Goal: Task Accomplishment & Management: Complete application form

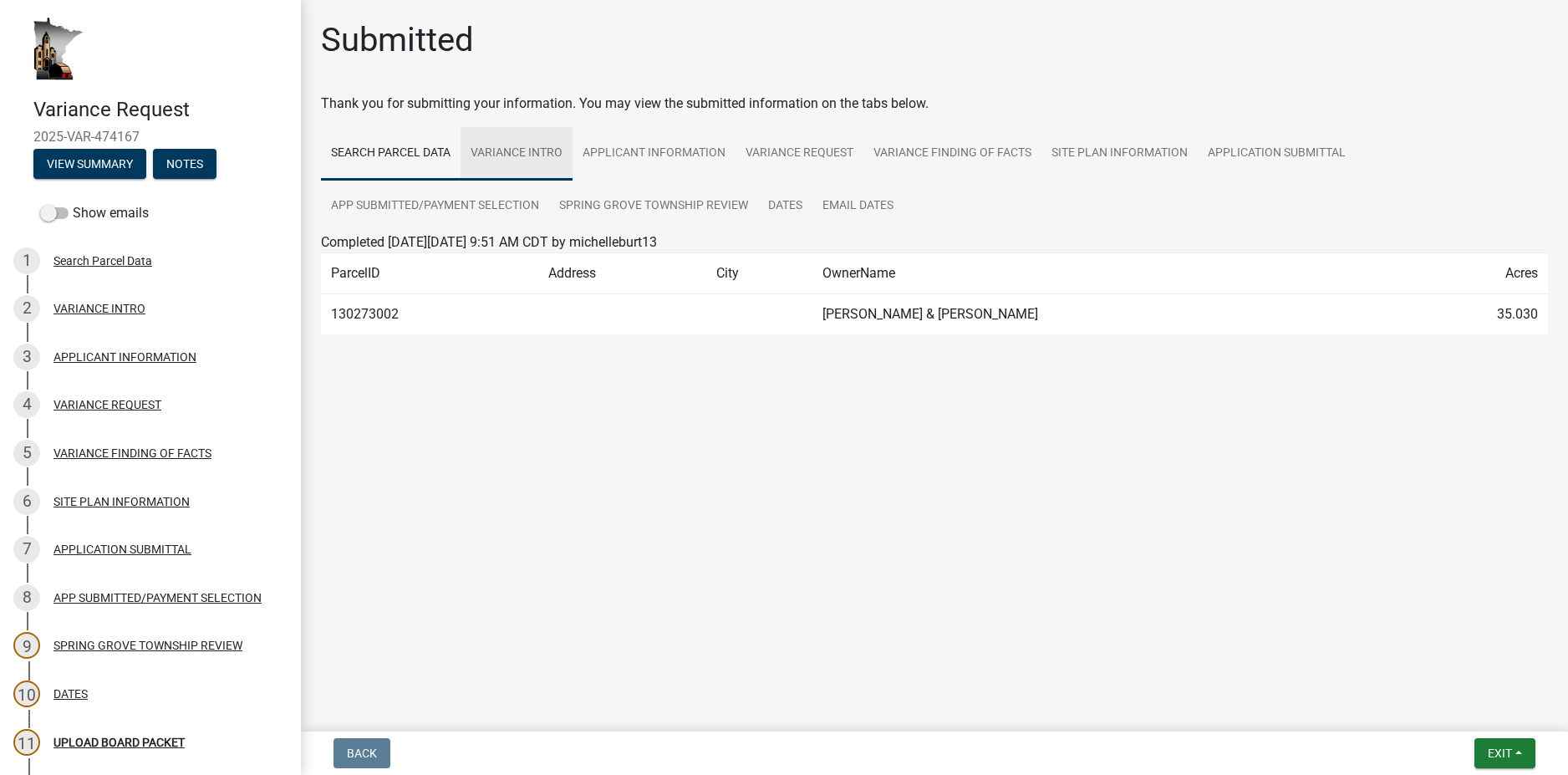
click at [540, 158] on link "VARIANCE INTRO" at bounding box center [517, 153] width 112 height 53
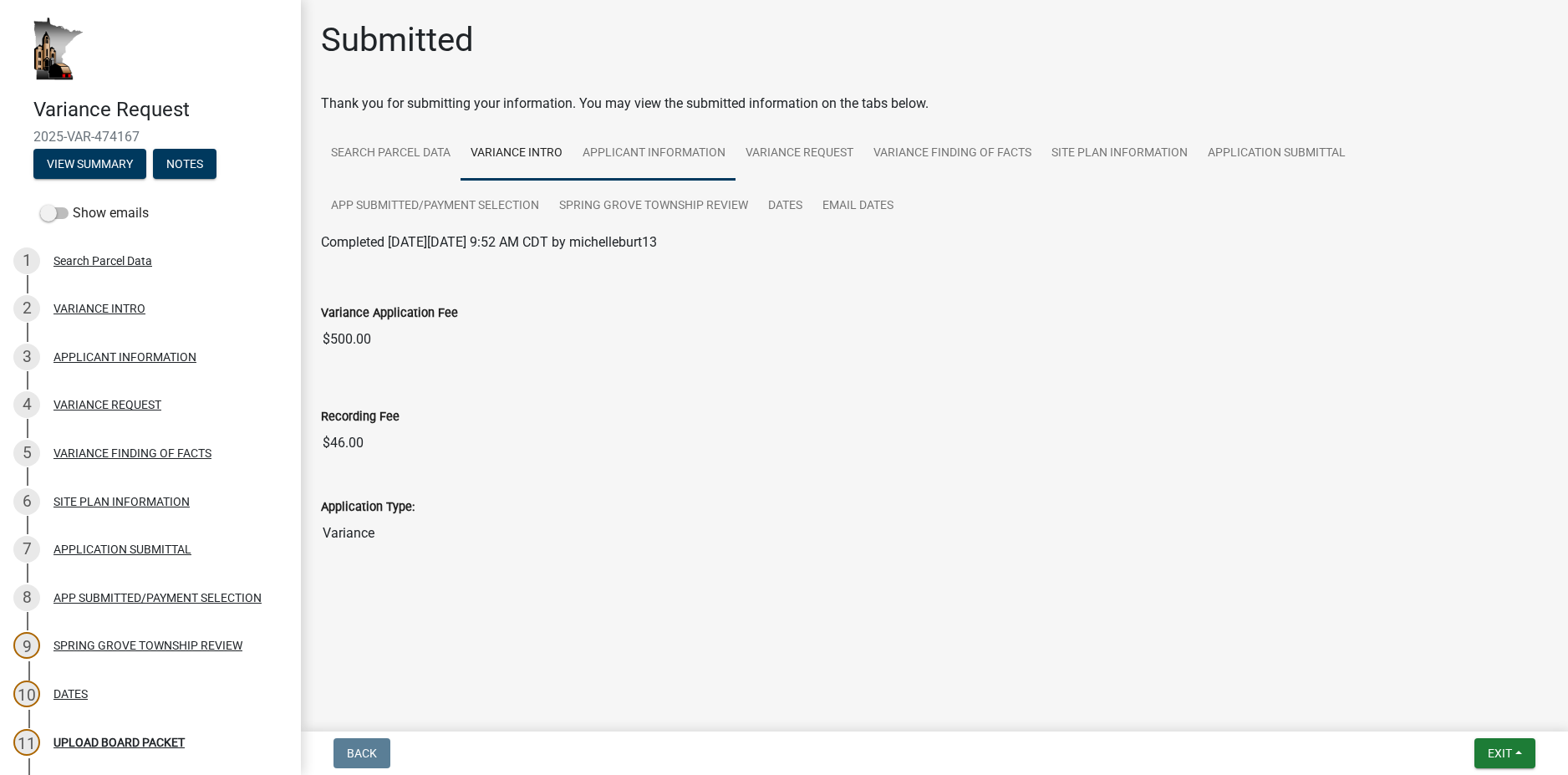
click at [660, 158] on link "APPLICANT INFORMATION" at bounding box center [654, 153] width 163 height 53
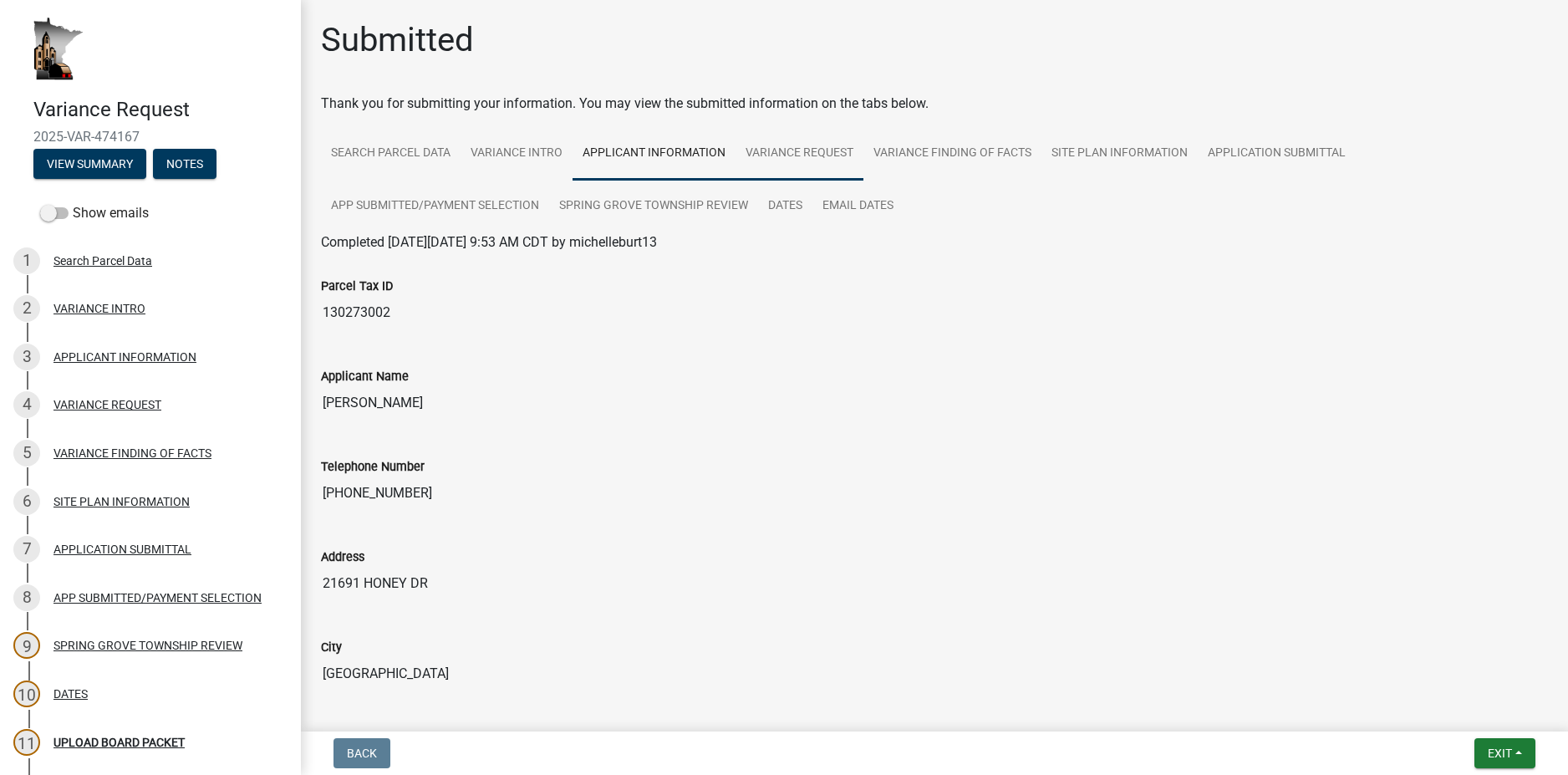
click at [784, 160] on link "VARIANCE REQUEST" at bounding box center [799, 153] width 128 height 53
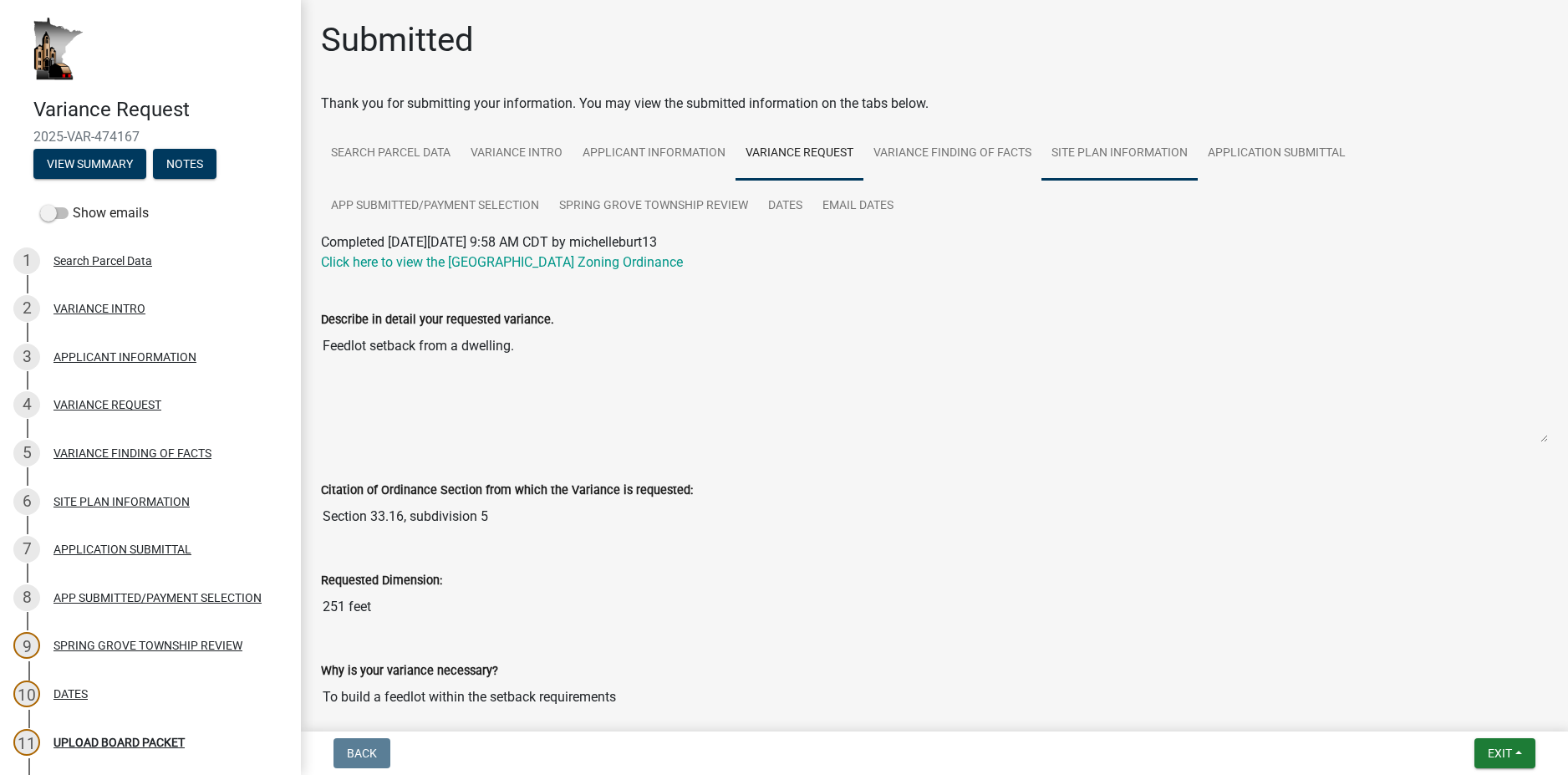
click at [1143, 156] on link "SITE PLAN INFORMATION" at bounding box center [1120, 153] width 157 height 53
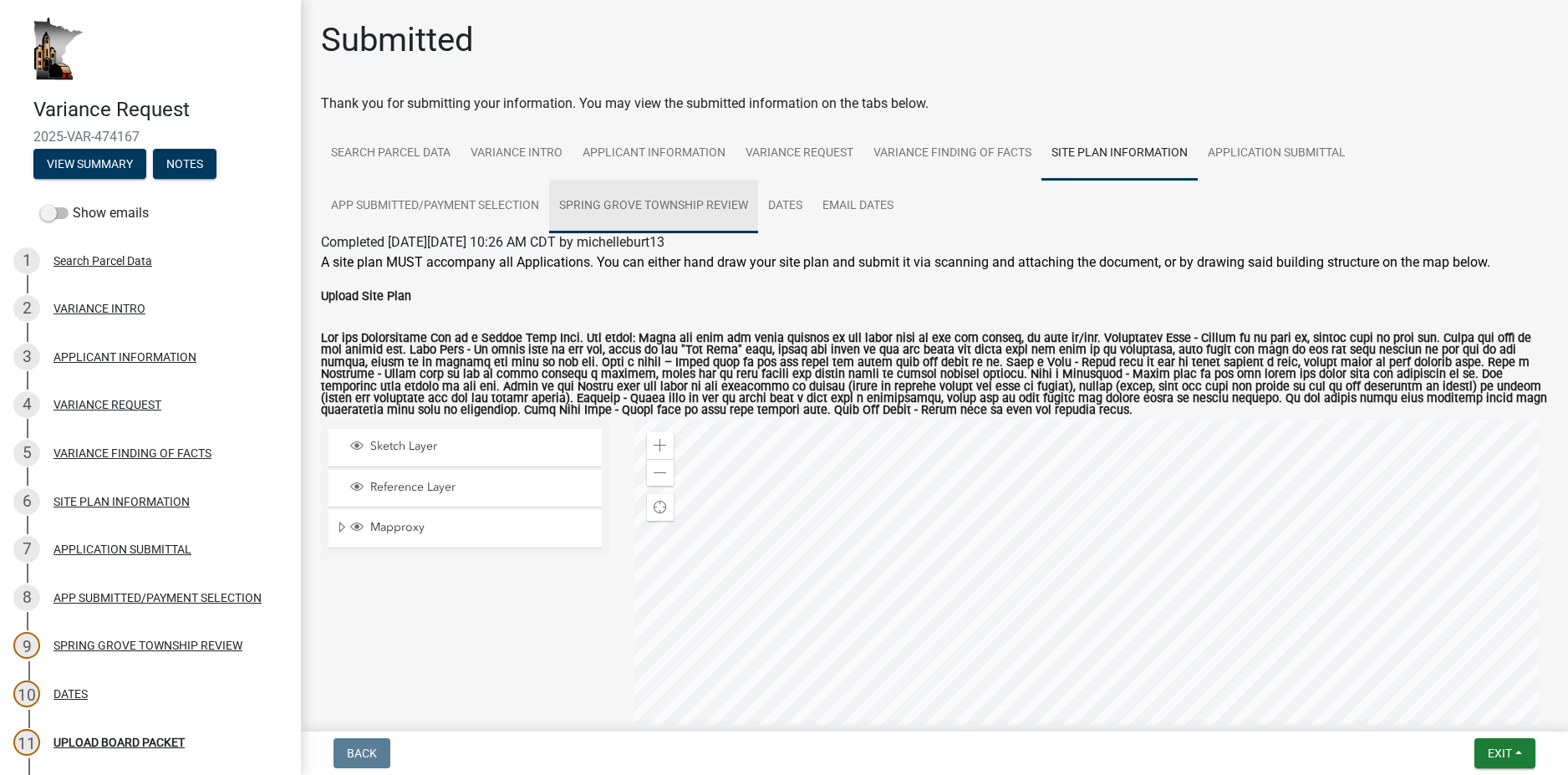
click at [651, 201] on link "SPRING GROVE TOWNSHIP REVIEW" at bounding box center [653, 206] width 209 height 53
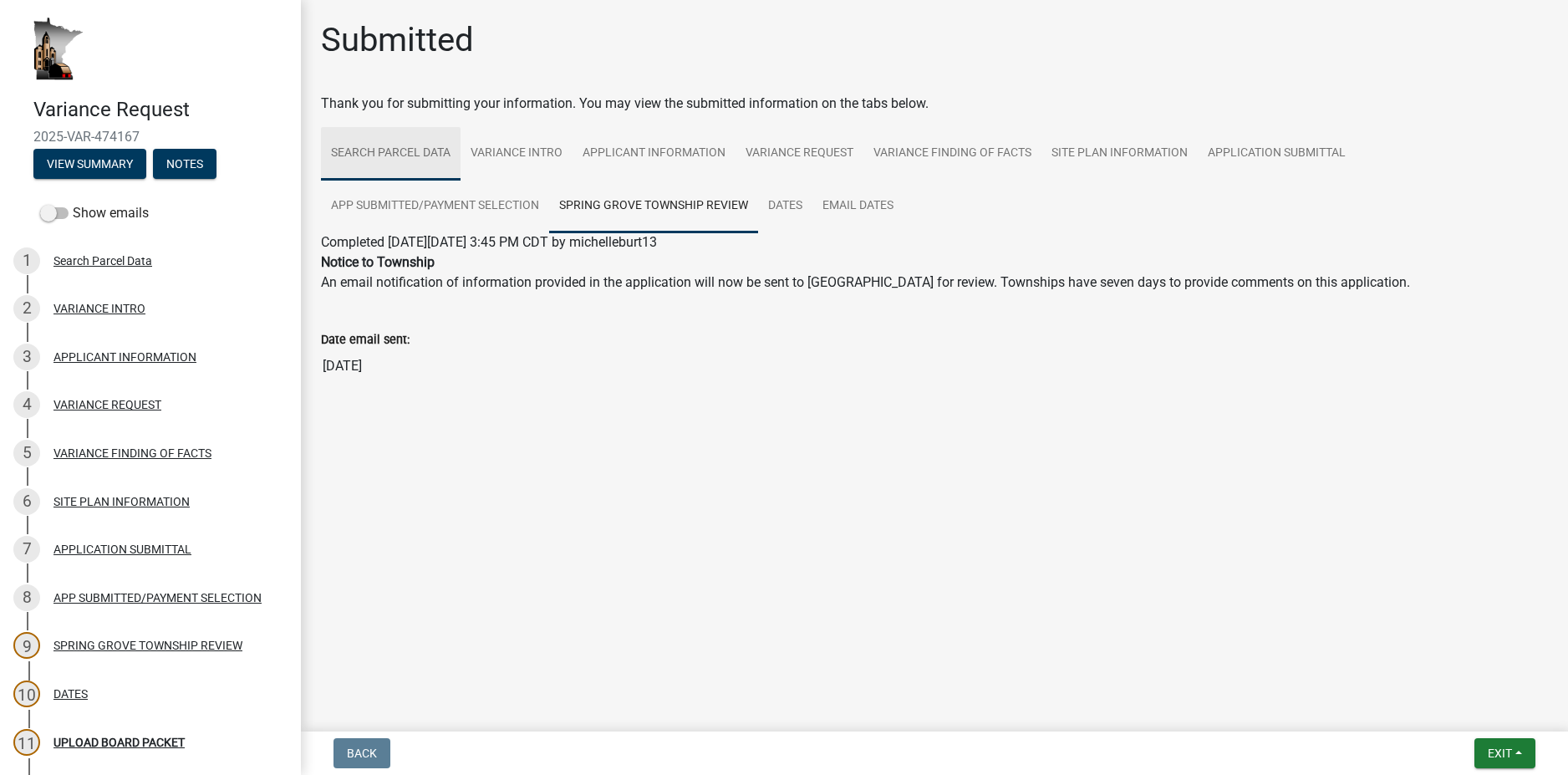
click at [424, 152] on link "Search Parcel Data" at bounding box center [391, 153] width 140 height 53
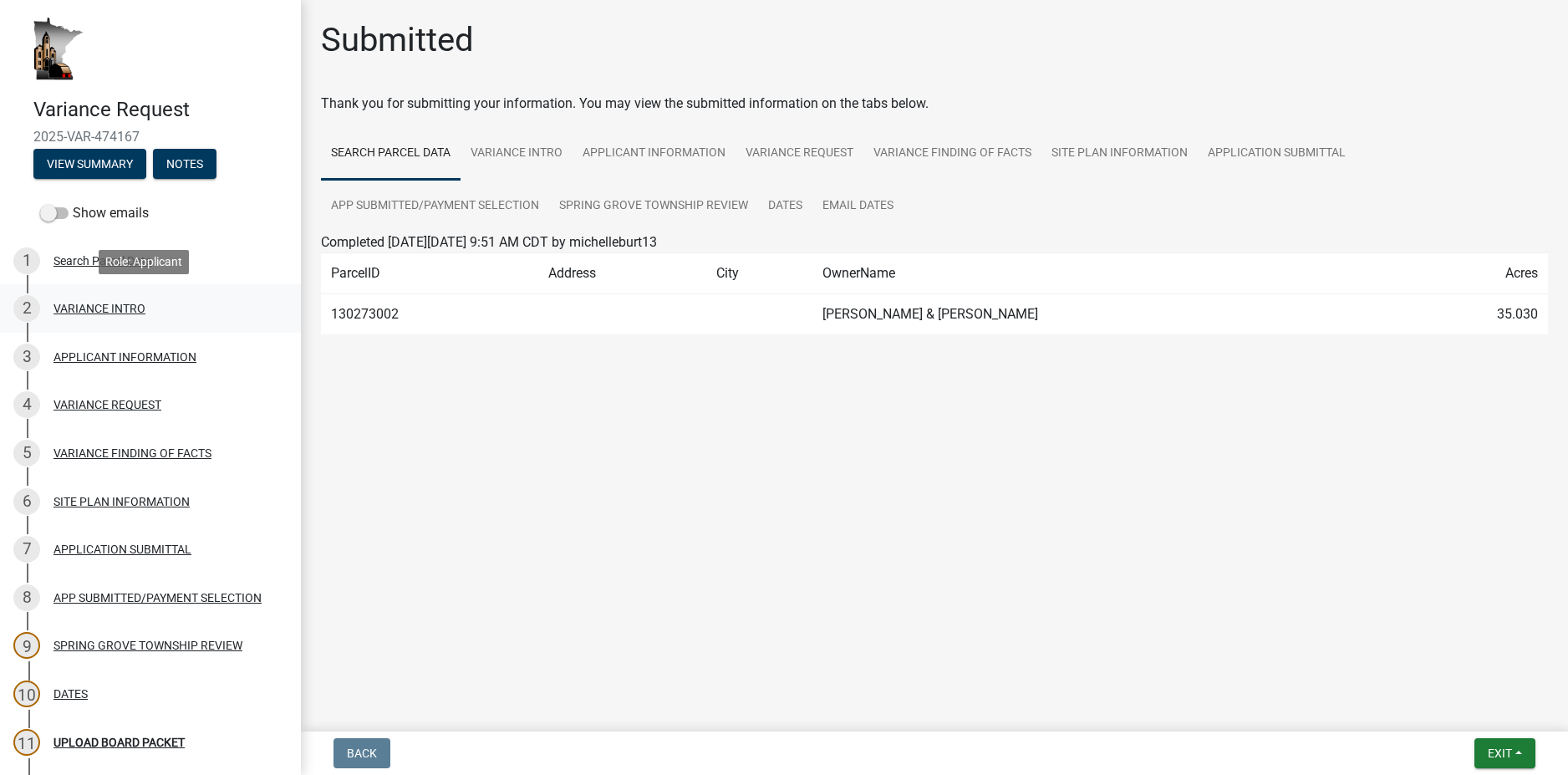
click at [106, 313] on div "VARIANCE INTRO" at bounding box center [99, 308] width 92 height 12
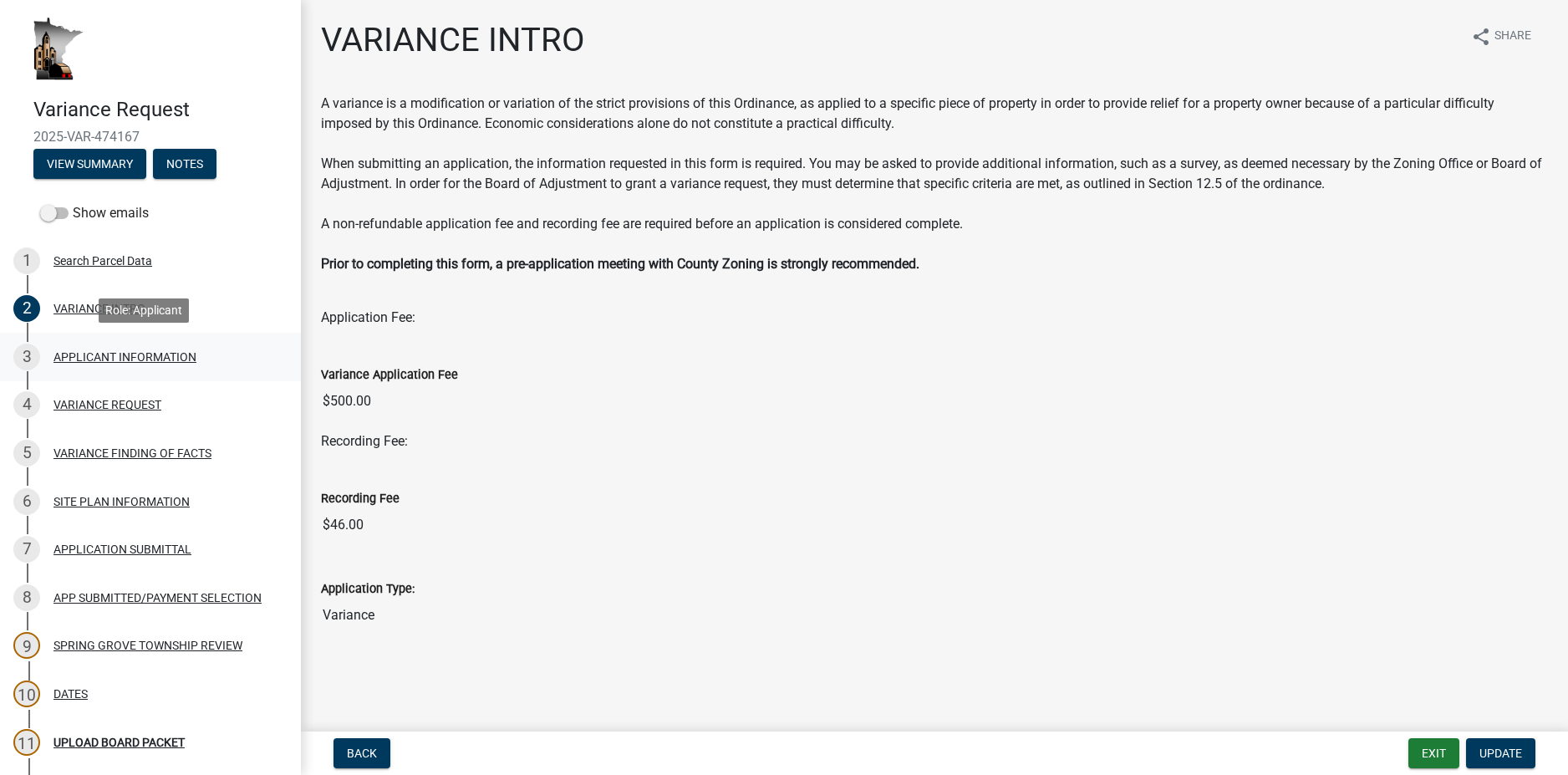
click at [167, 356] on div "APPLICANT INFORMATION" at bounding box center [125, 357] width 143 height 12
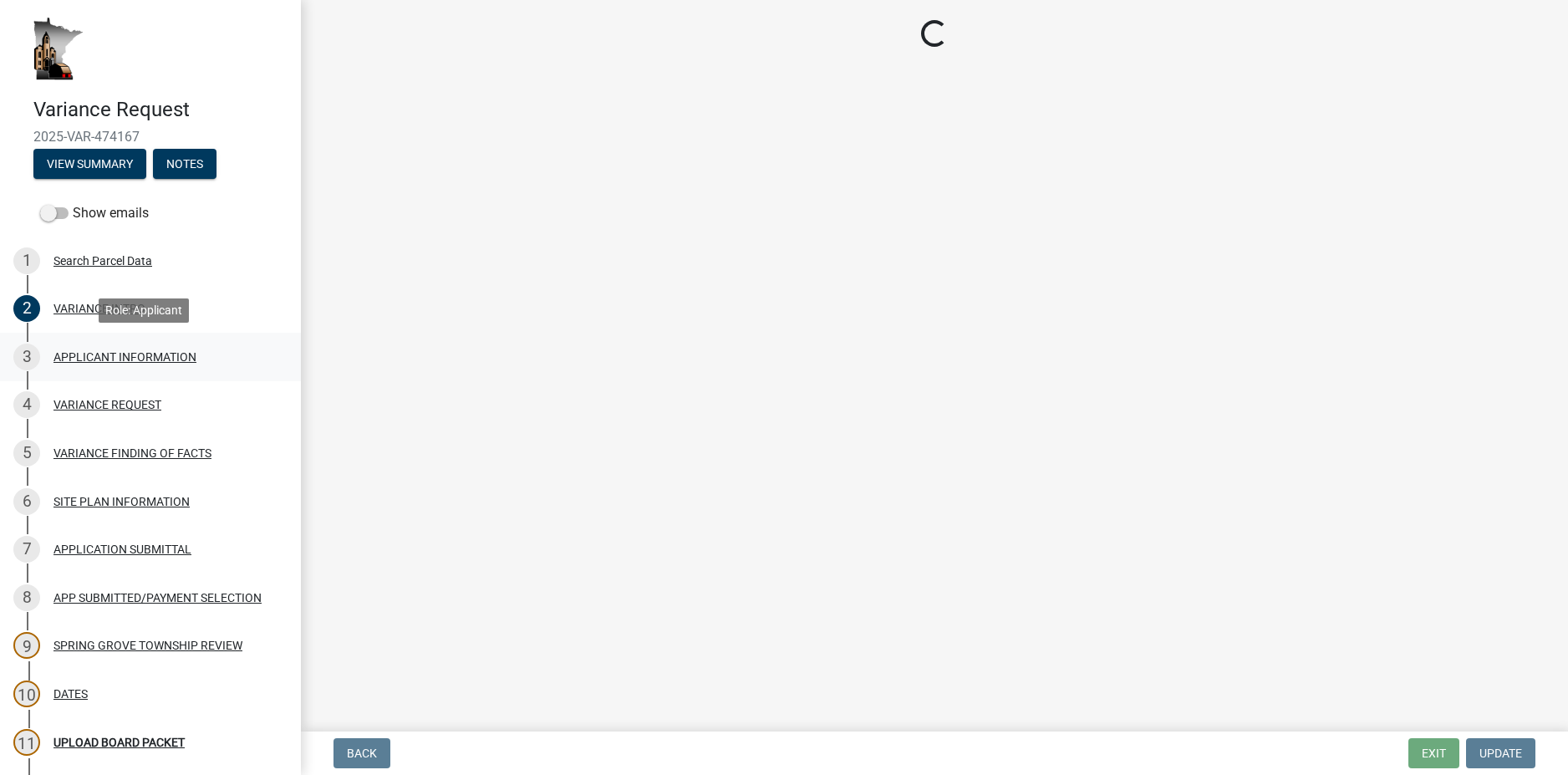
select select "3db89251-dfec-44b0-a70b-a46ca495b661"
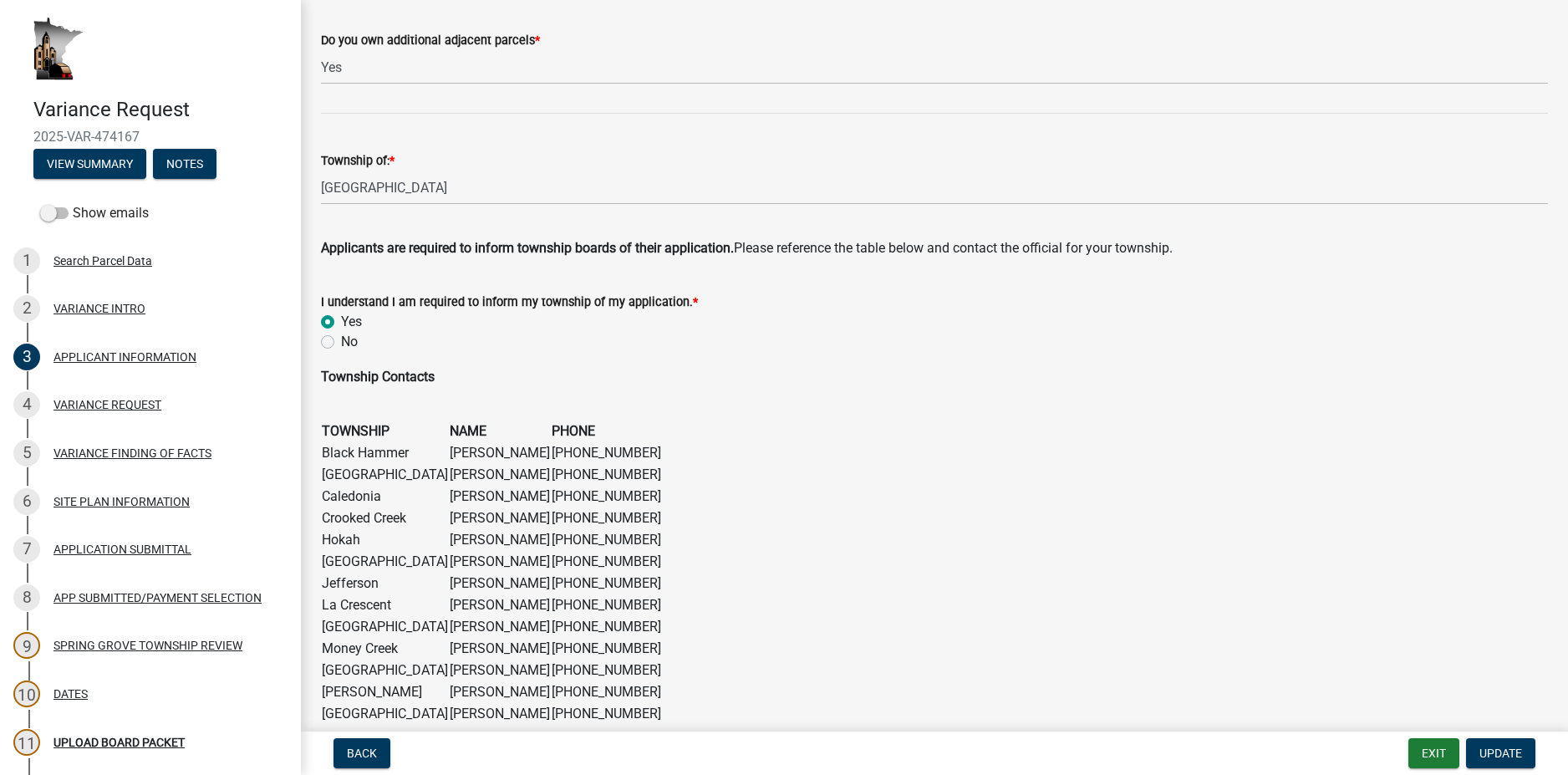
scroll to position [1023, 0]
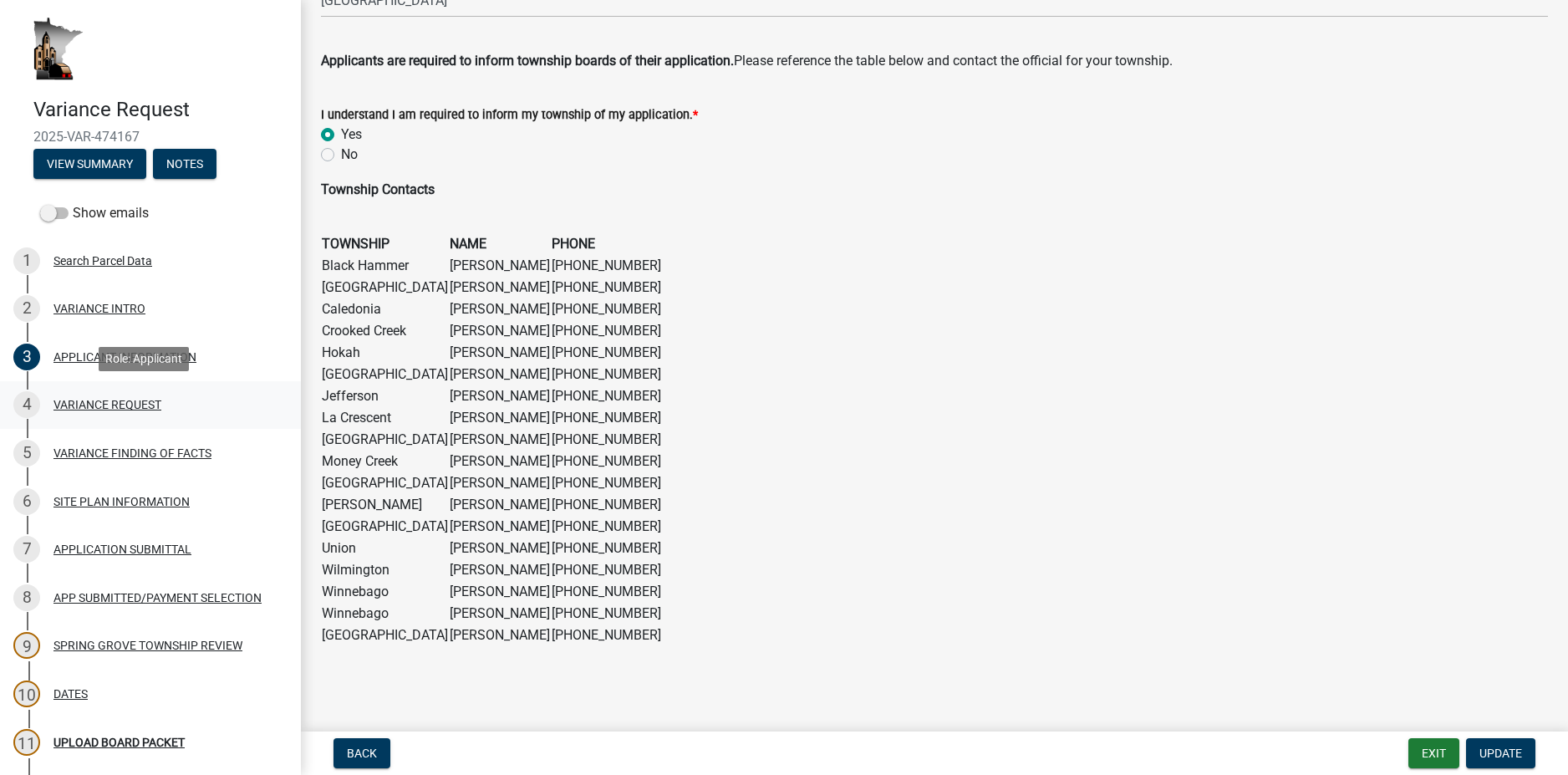
click at [144, 407] on div "VARIANCE REQUEST" at bounding box center [107, 405] width 108 height 12
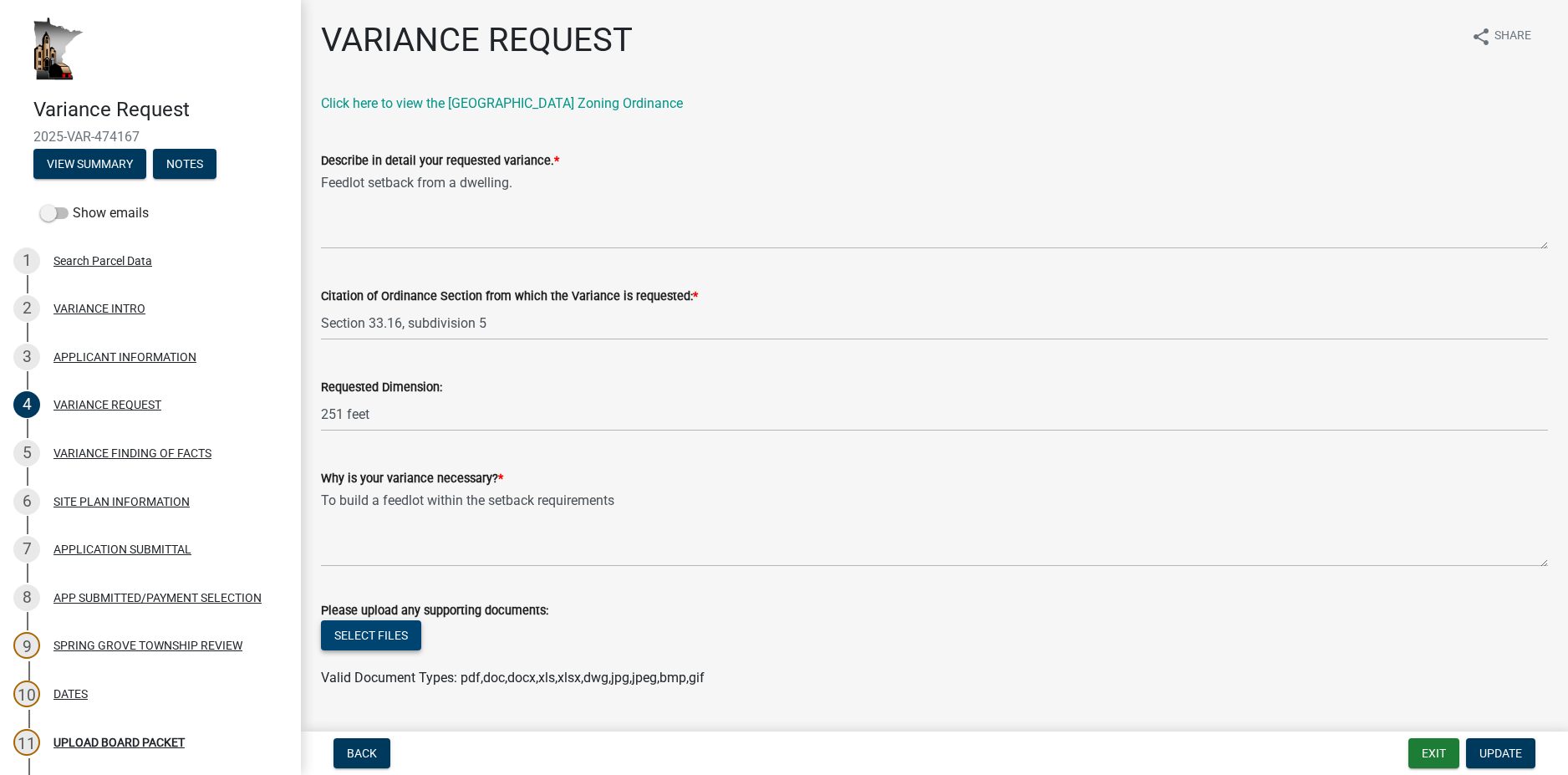
click at [375, 634] on button "Select files" at bounding box center [371, 635] width 100 height 30
click at [413, 689] on link "Compliance Tracking Parcels.xlsx" at bounding box center [421, 689] width 198 height 16
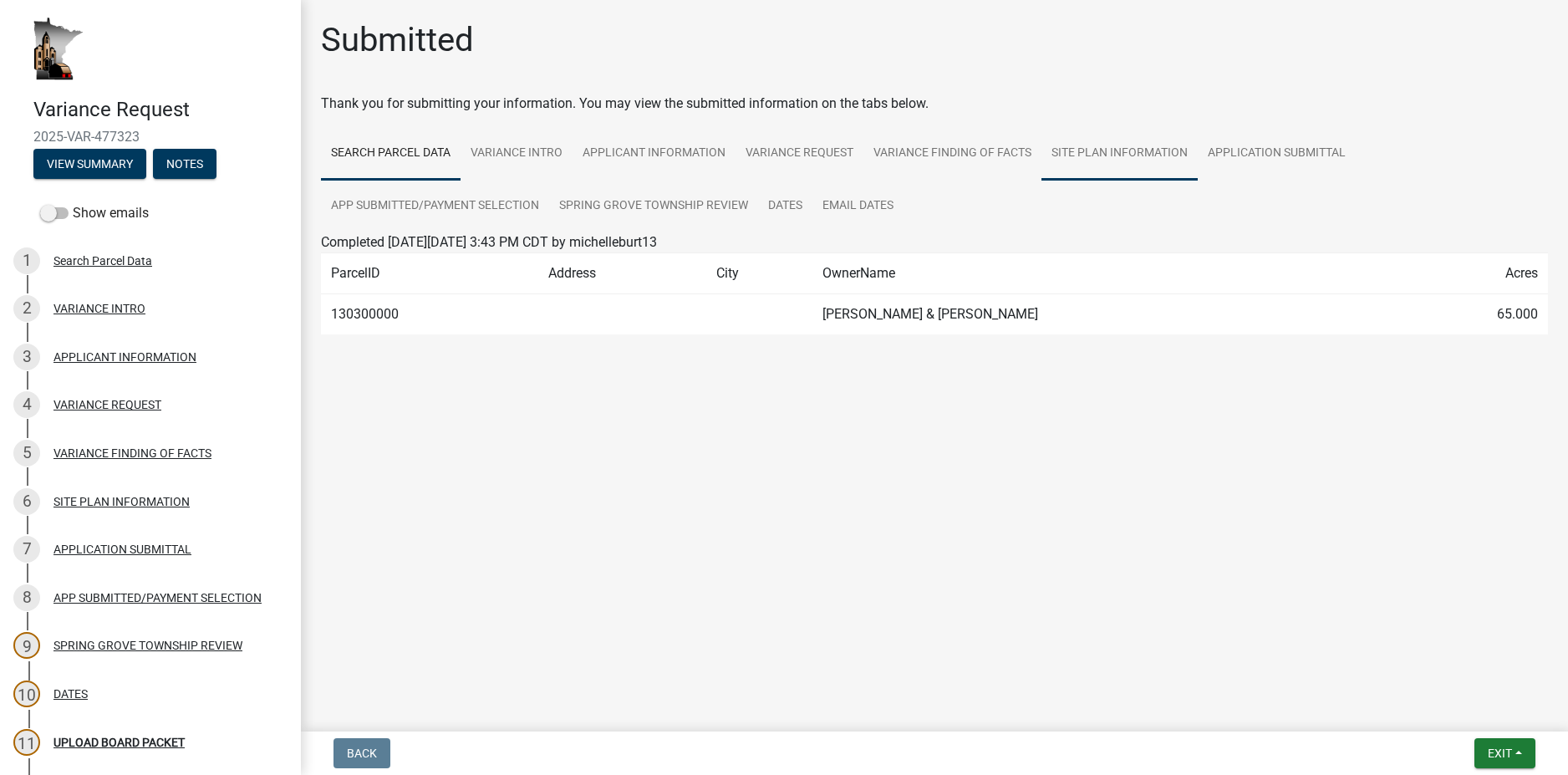
click at [1125, 158] on link "SITE PLAN INFORMATION" at bounding box center [1120, 153] width 157 height 53
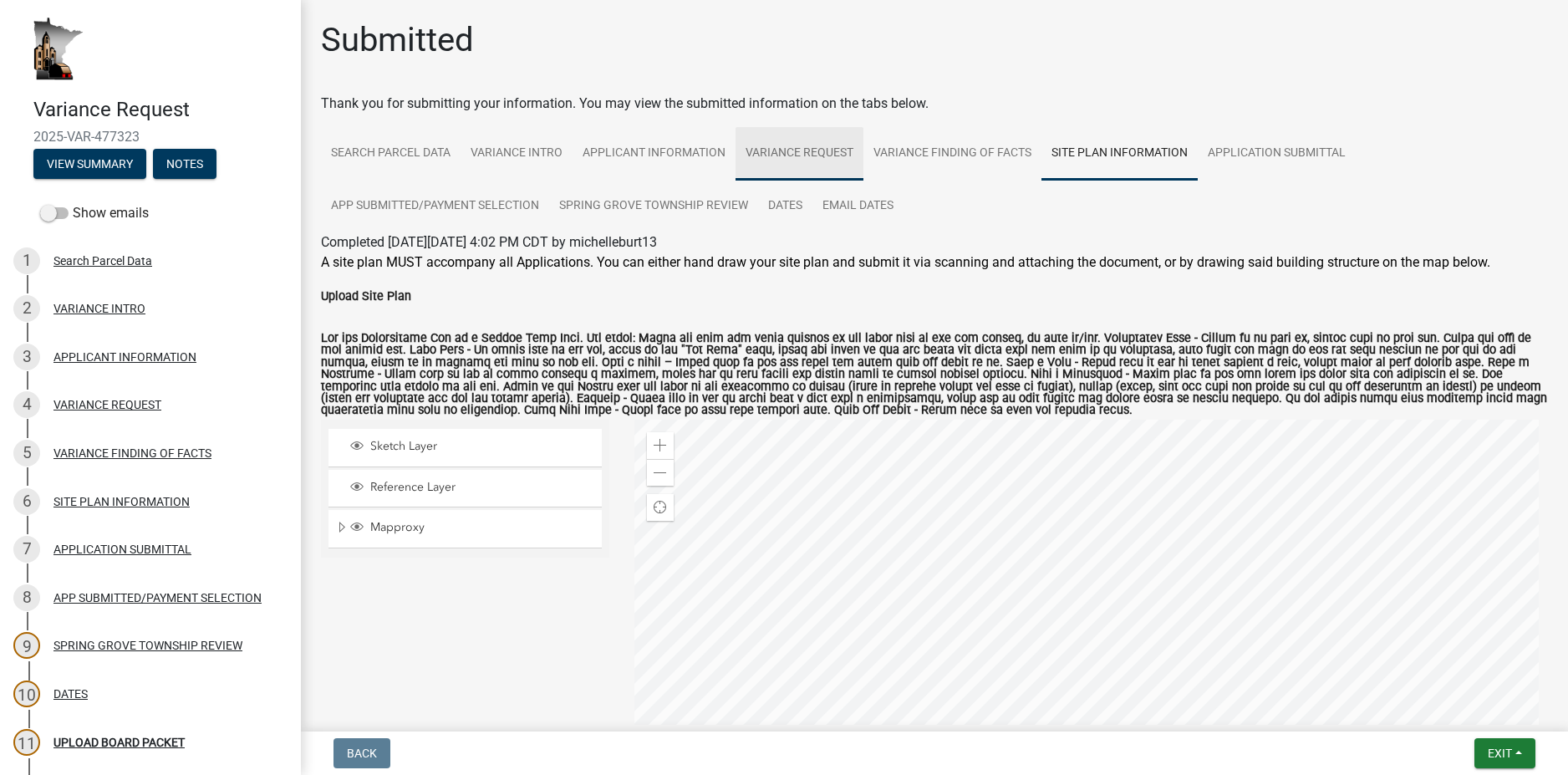
click at [803, 151] on link "VARIANCE REQUEST" at bounding box center [799, 153] width 128 height 53
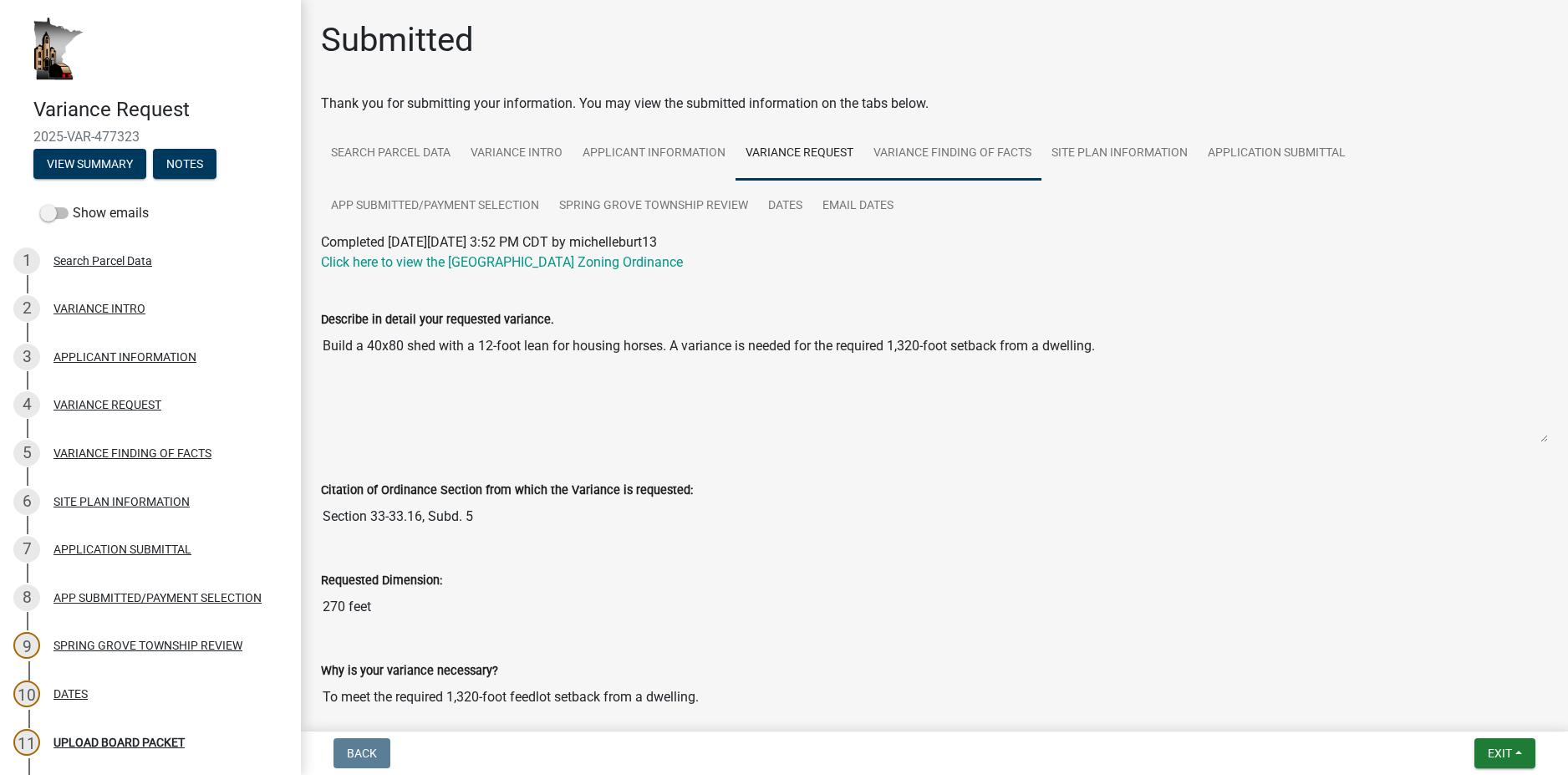
click at [948, 158] on link "VARIANCE FINDING OF FACTS" at bounding box center [952, 153] width 178 height 53
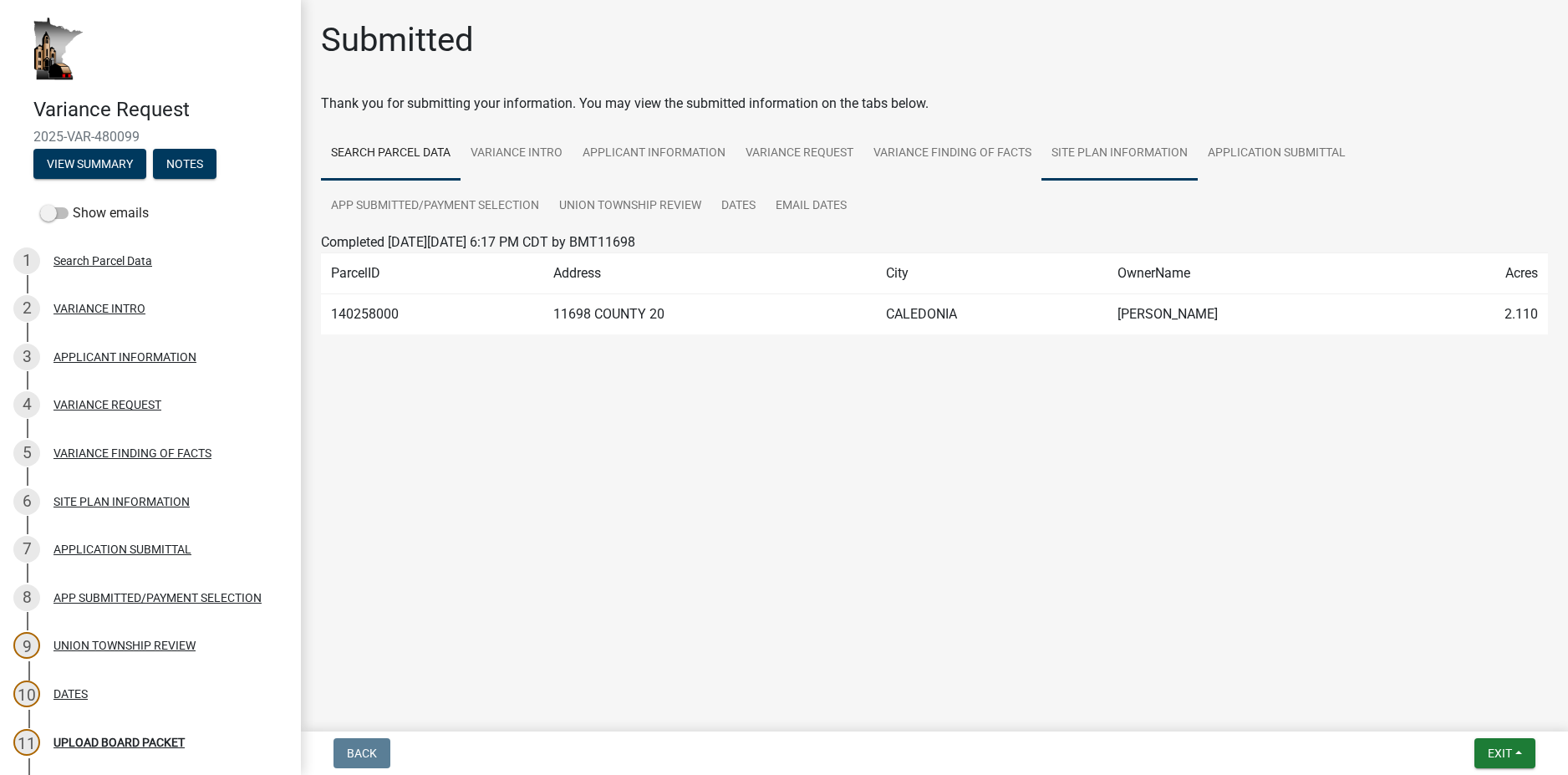
click at [1105, 160] on link "SITE PLAN INFORMATION" at bounding box center [1120, 153] width 157 height 53
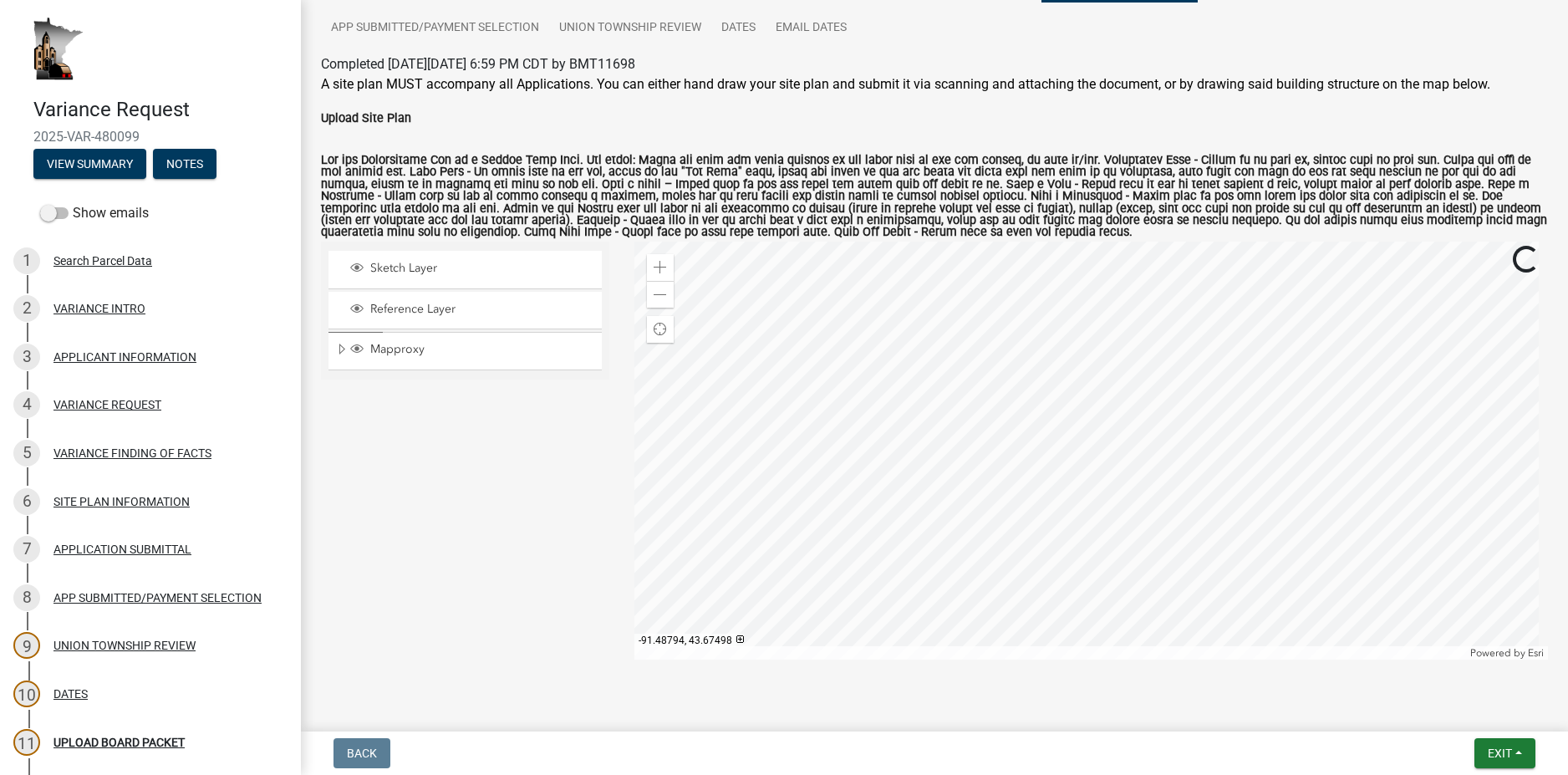
scroll to position [213, 0]
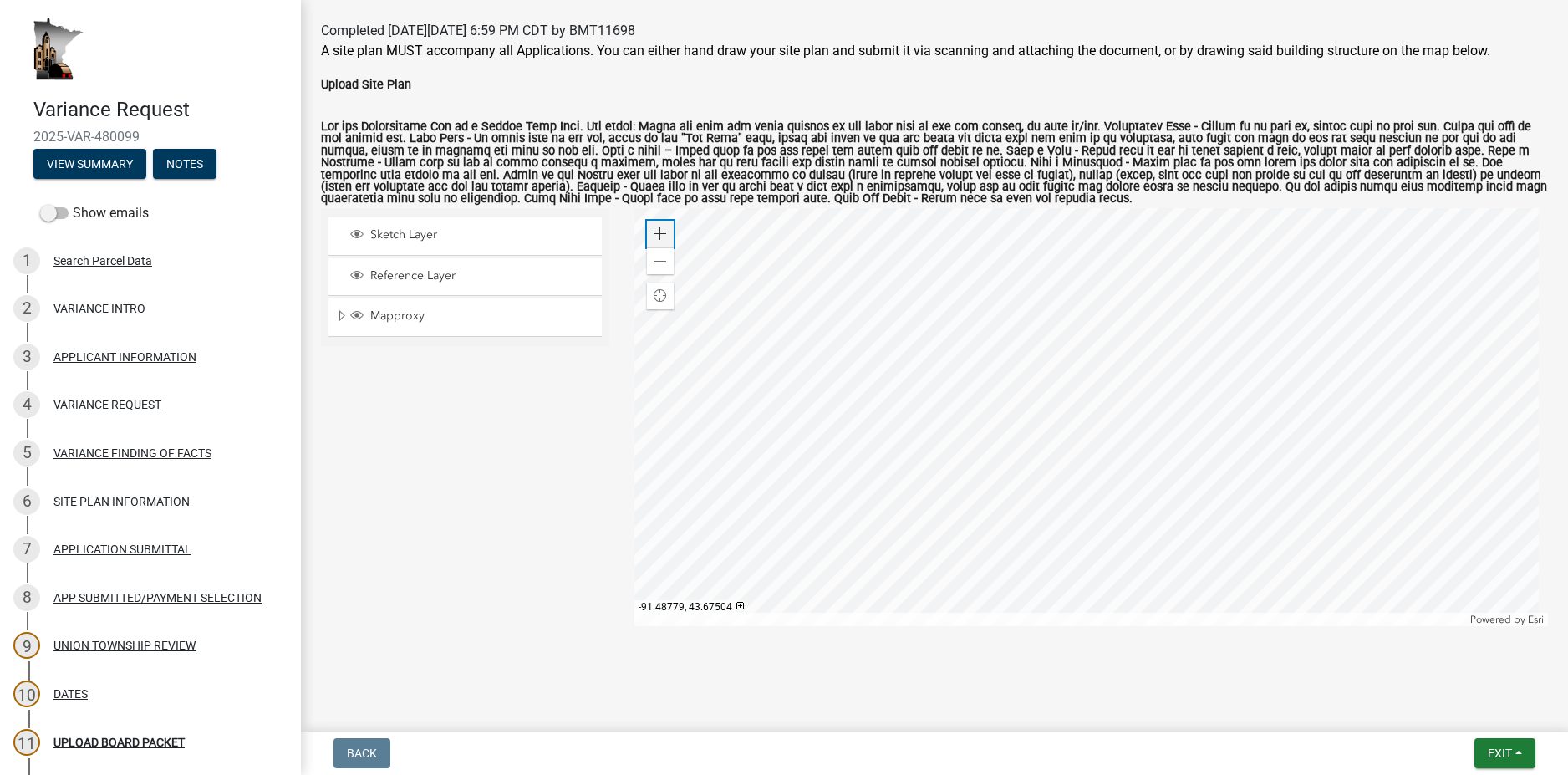
click at [654, 237] on span at bounding box center [661, 234] width 14 height 14
click at [658, 266] on span at bounding box center [661, 262] width 14 height 14
click at [901, 438] on div at bounding box center [1092, 417] width 915 height 418
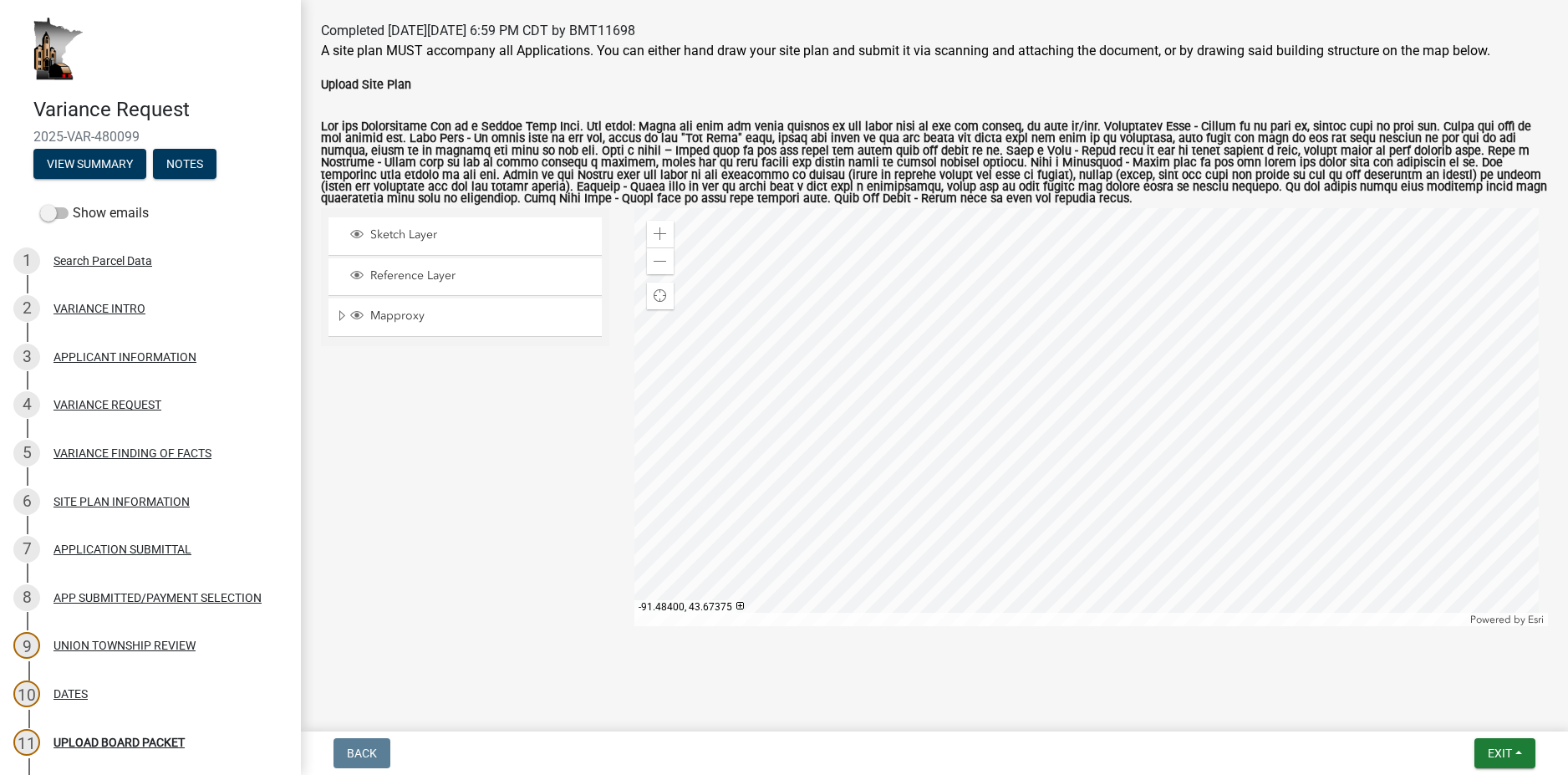
click at [1222, 490] on div at bounding box center [1092, 417] width 915 height 418
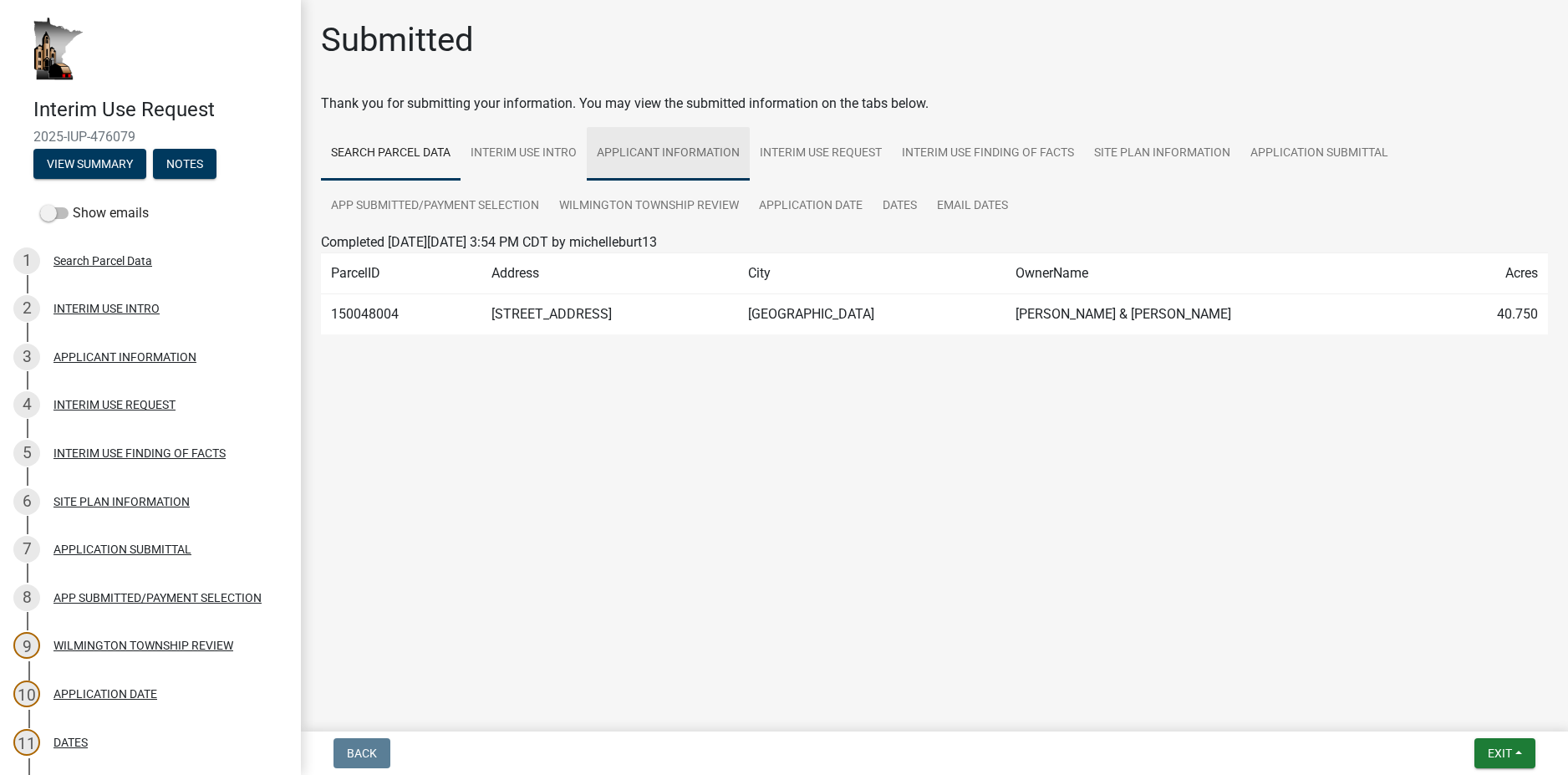
click at [734, 158] on link "APPLICANT INFORMATION" at bounding box center [668, 153] width 163 height 53
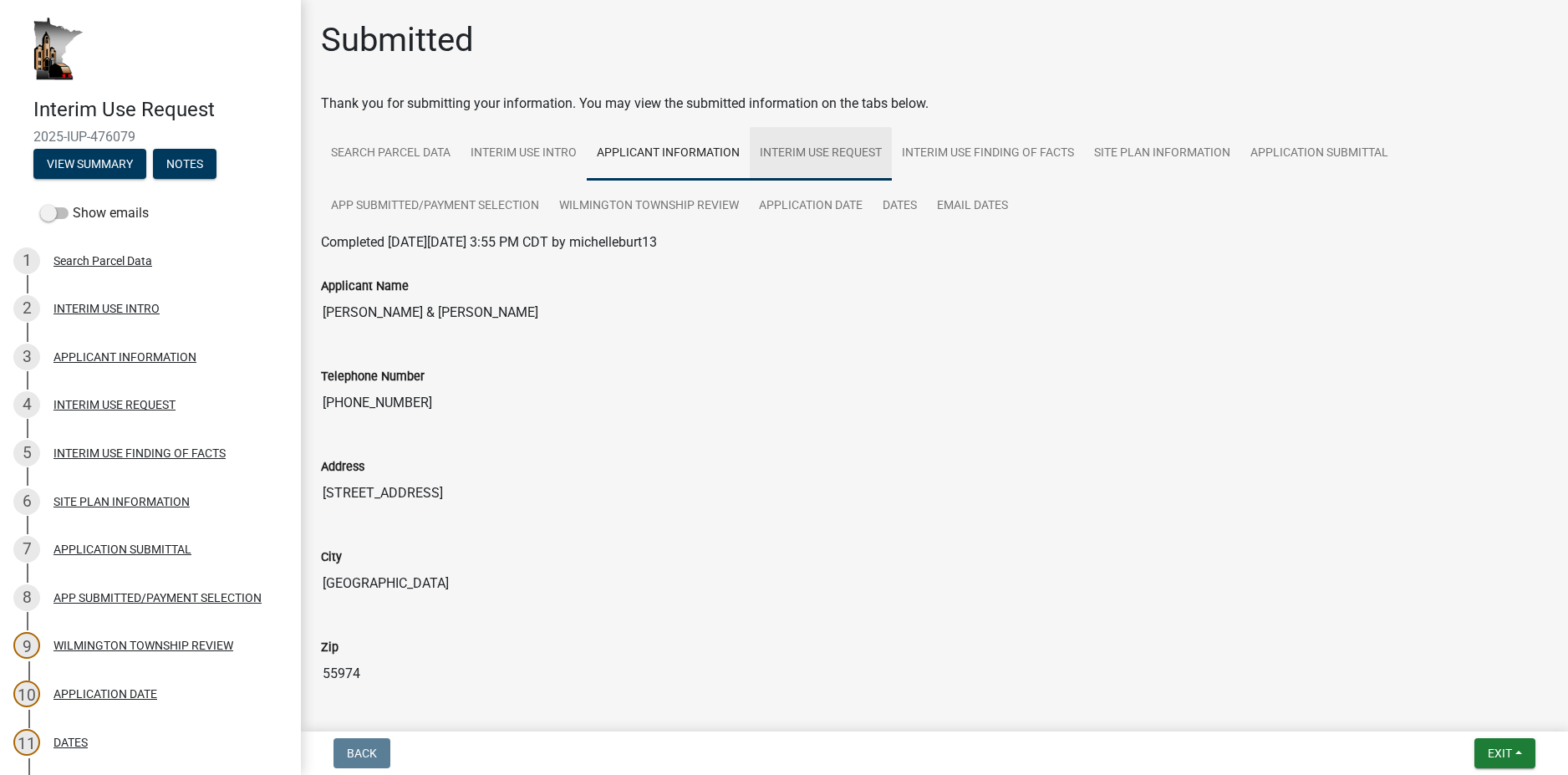
click at [819, 158] on link "INTERIM USE REQUEST" at bounding box center [821, 153] width 142 height 53
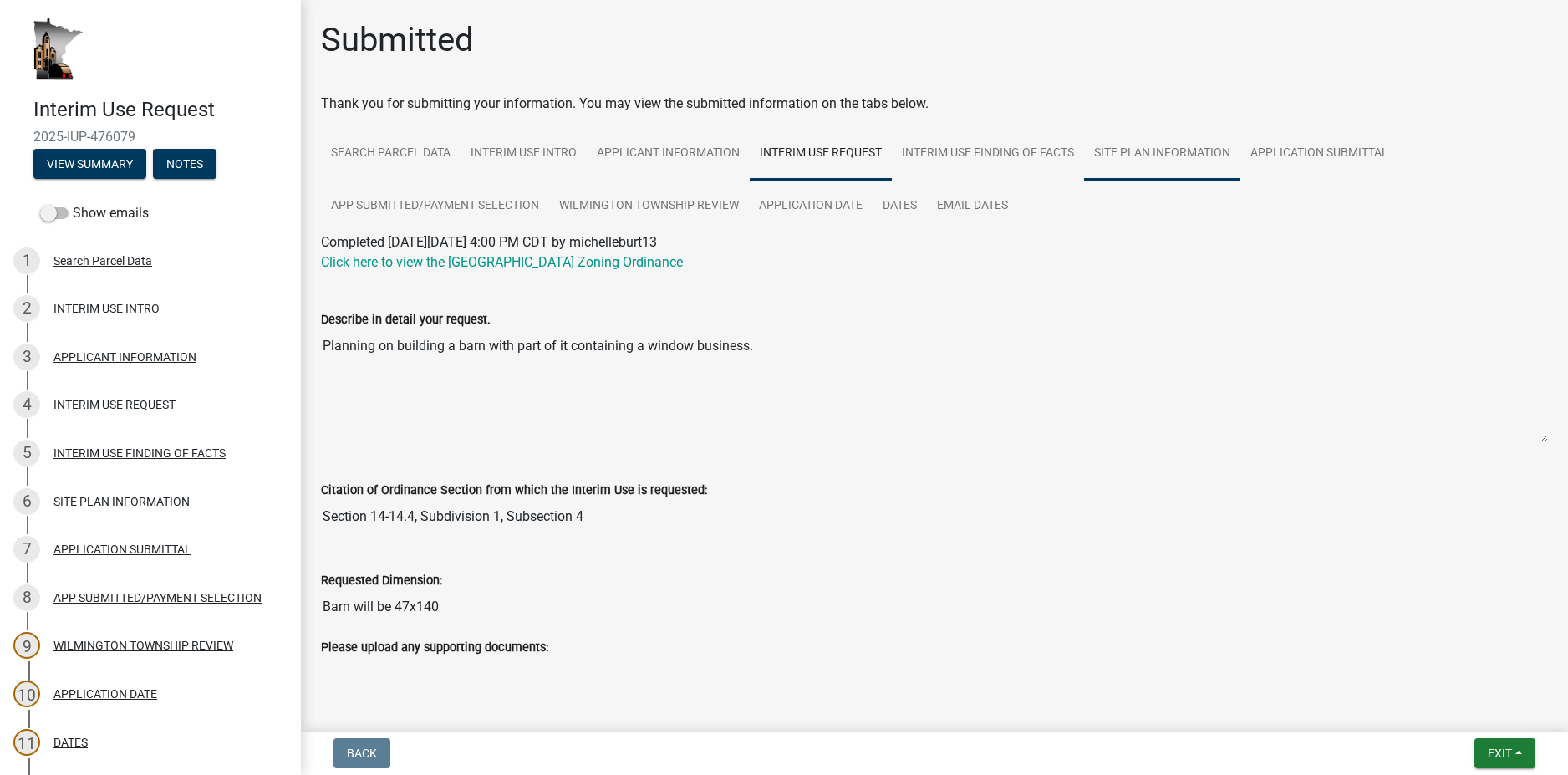
click at [1161, 157] on link "SITE PLAN INFORMATION" at bounding box center [1162, 153] width 157 height 53
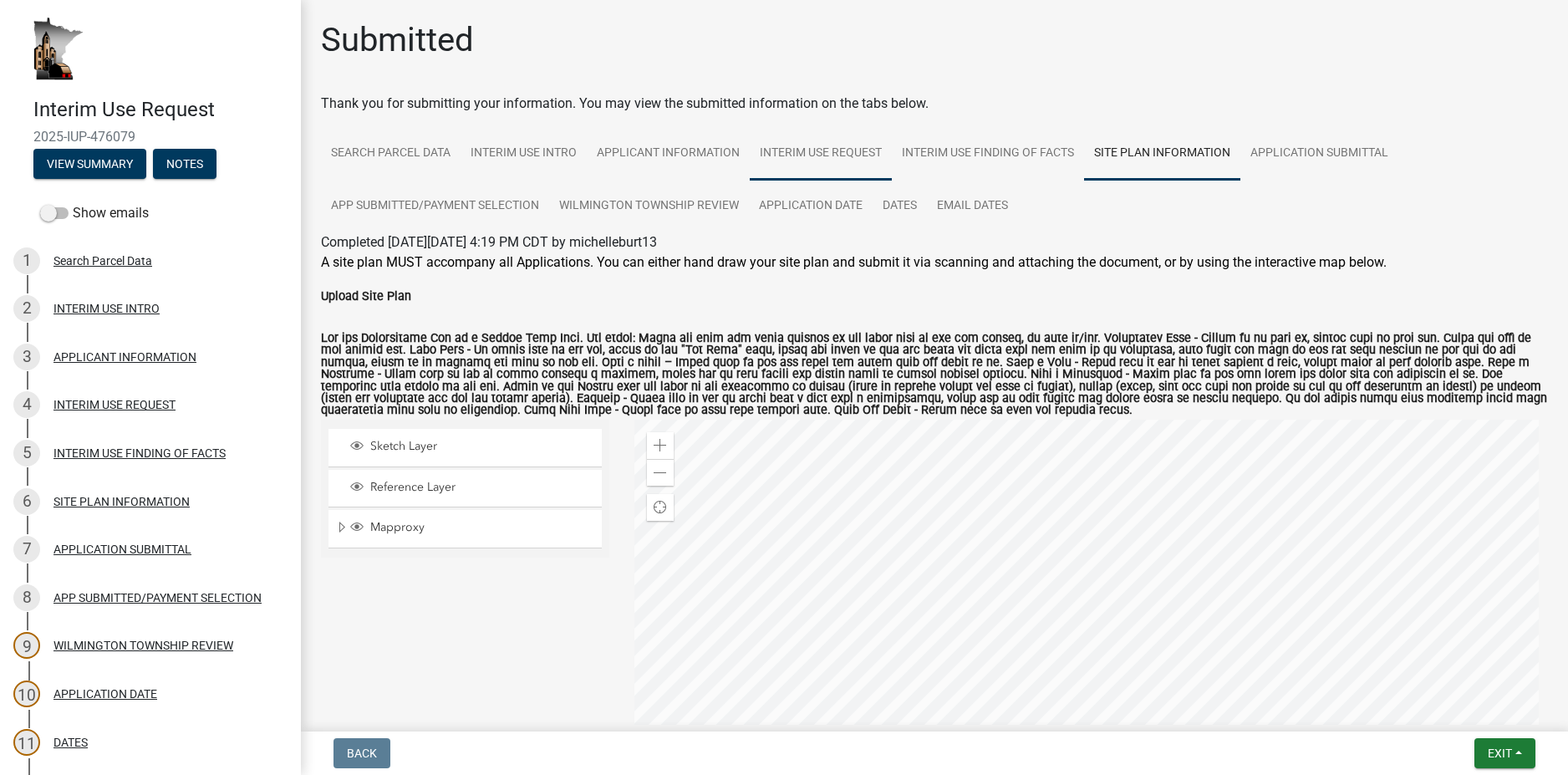
click at [821, 163] on link "INTERIM USE REQUEST" at bounding box center [821, 153] width 142 height 53
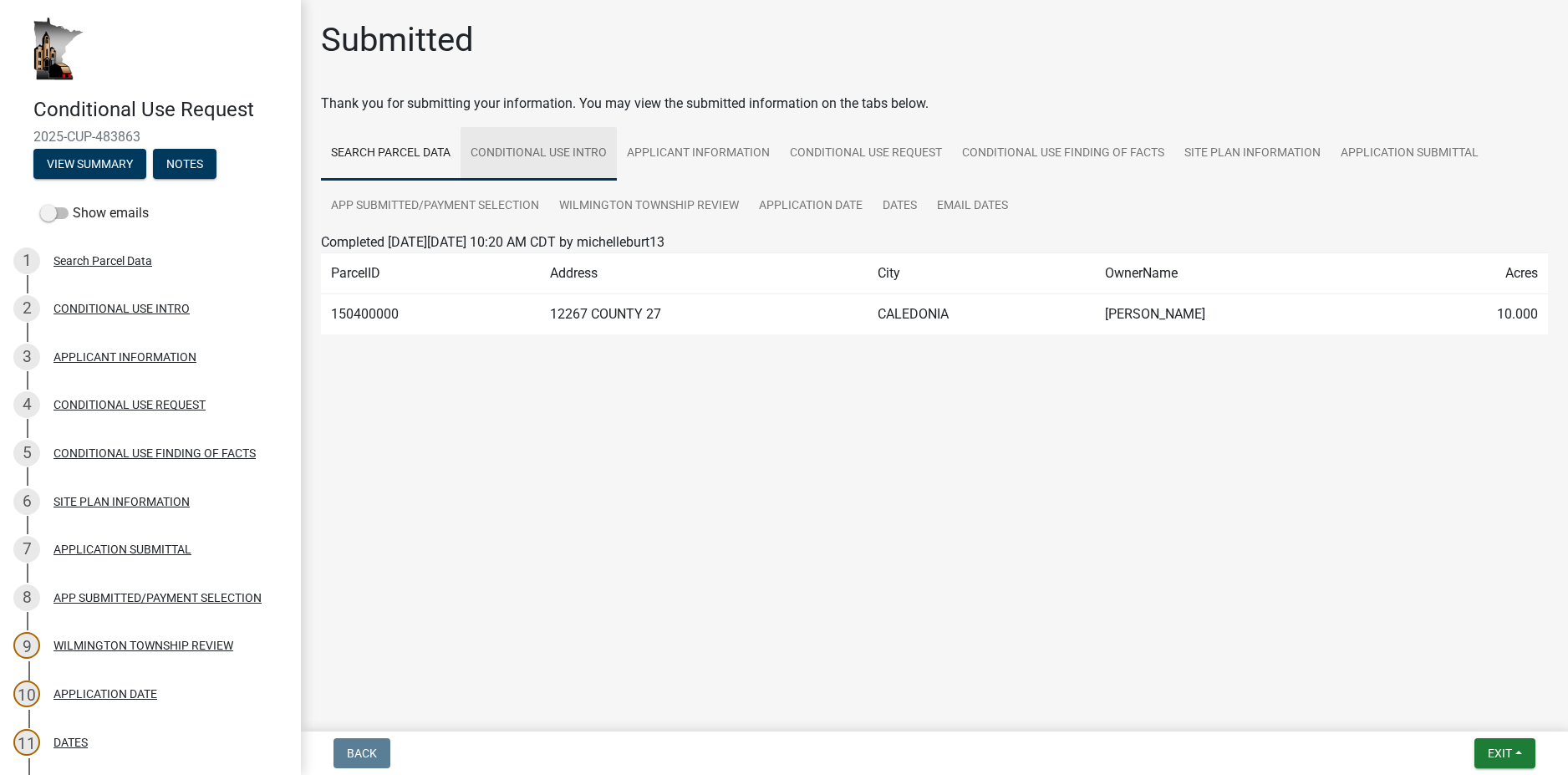
click at [579, 161] on link "CONDITIONAL USE INTRO" at bounding box center [539, 153] width 157 height 53
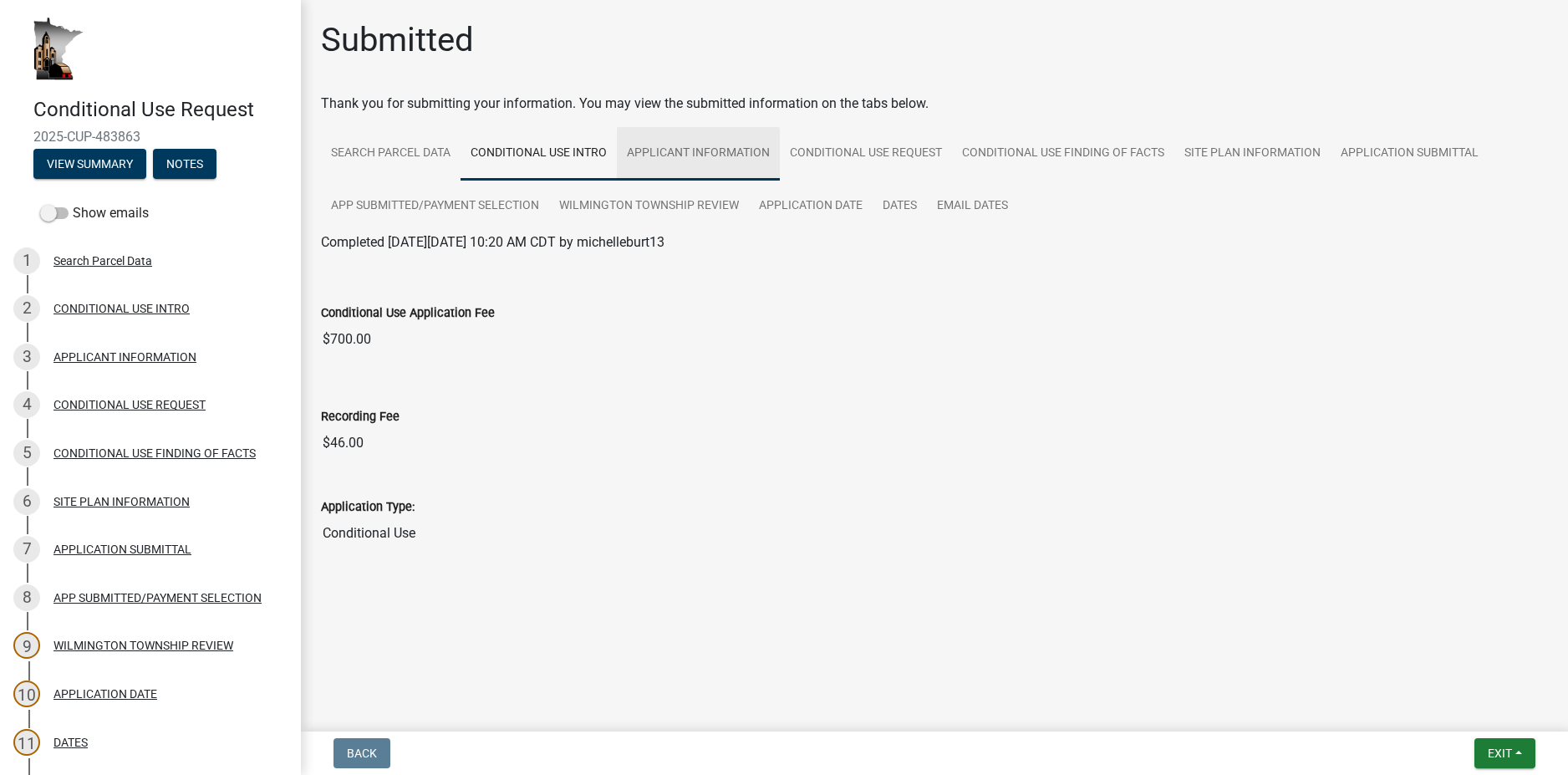
click at [684, 163] on link "APPLICANT INFORMATION" at bounding box center [698, 153] width 163 height 53
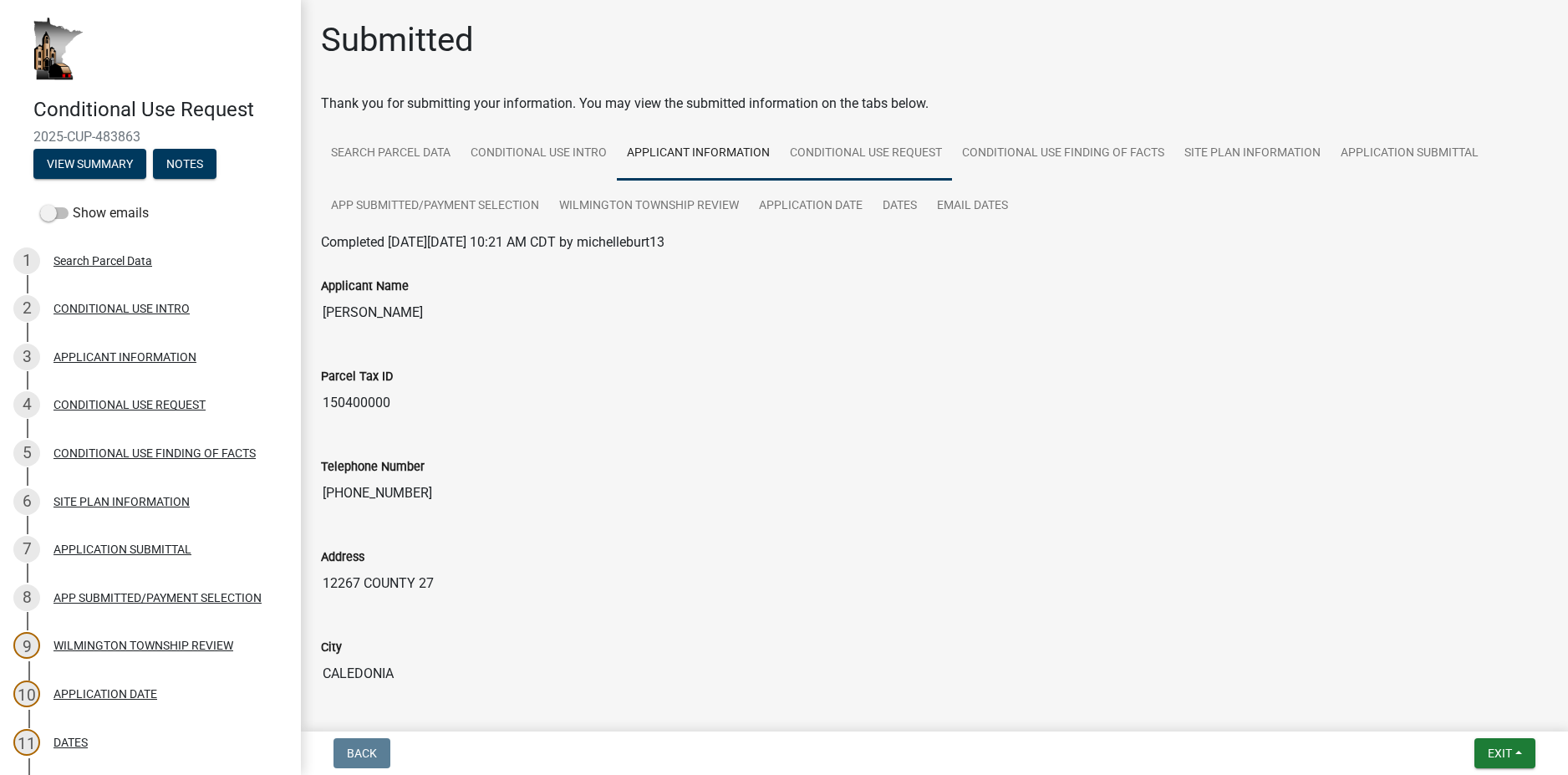
click at [901, 163] on link "CONDITIONAL USE REQUEST" at bounding box center [866, 153] width 172 height 53
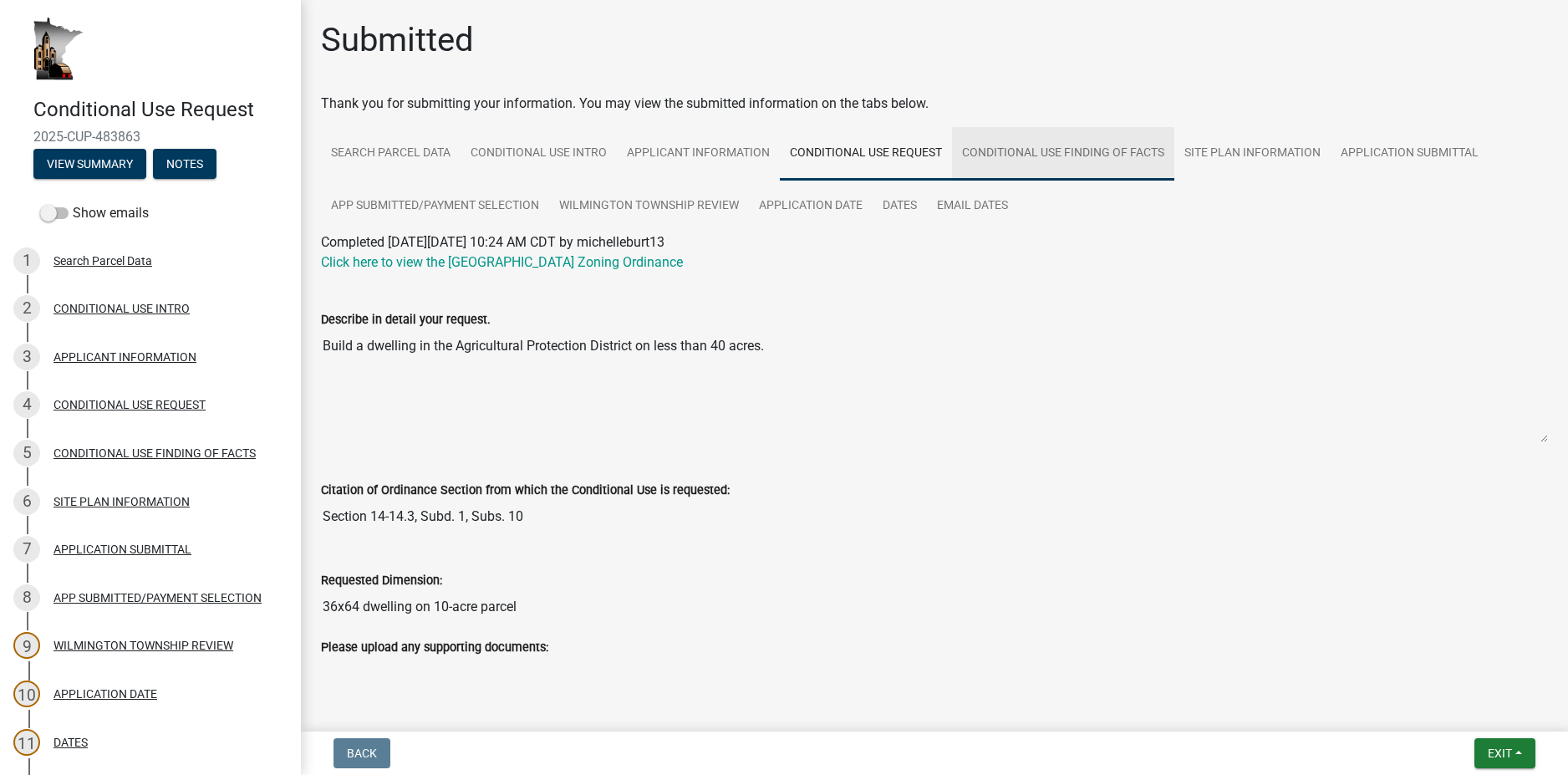
click at [1055, 162] on link "CONDITIONAL USE FINDING OF FACTS" at bounding box center [1063, 153] width 222 height 53
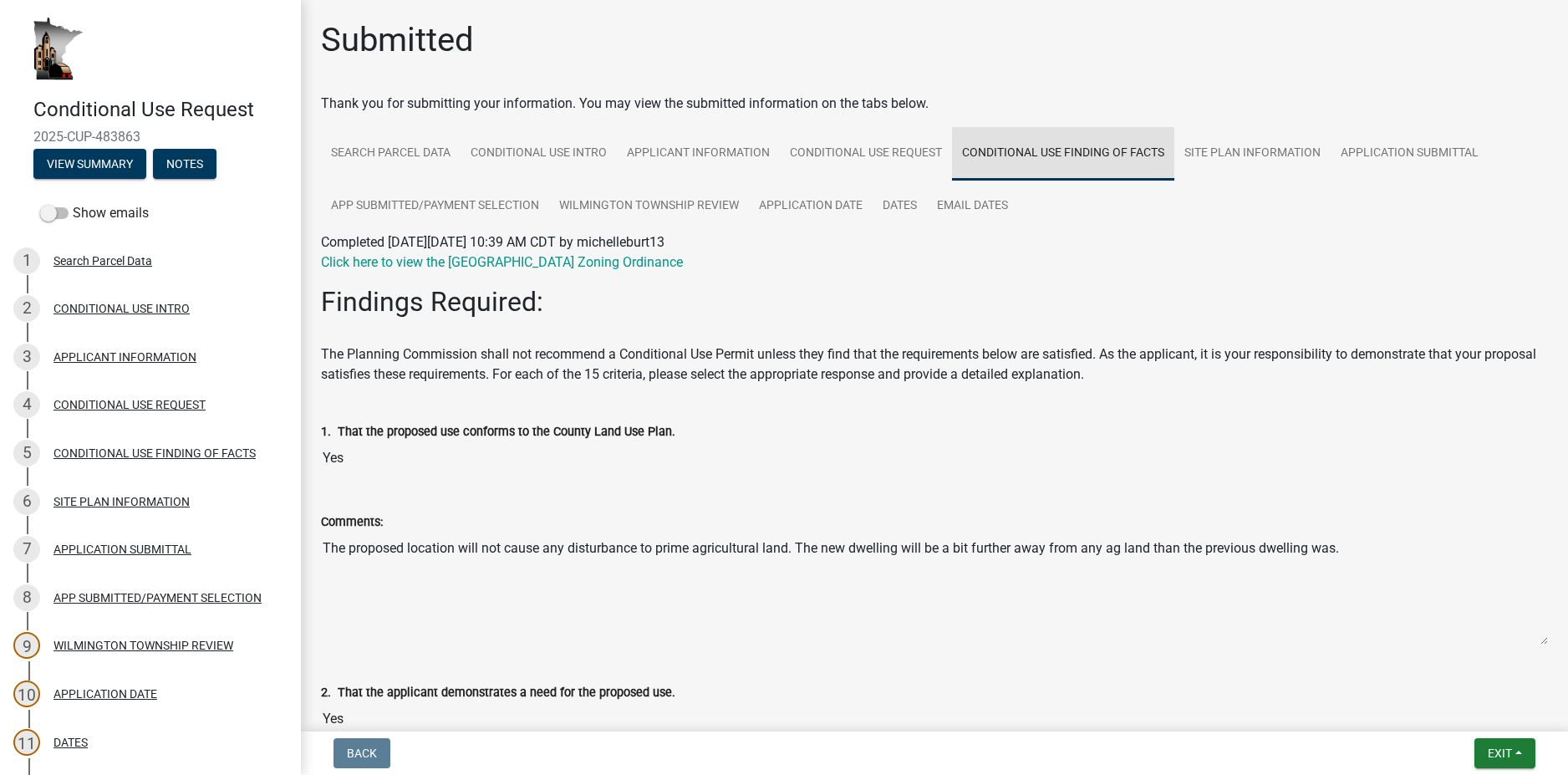
click at [1056, 162] on link "CONDITIONAL USE FINDING OF FACTS" at bounding box center [1063, 153] width 222 height 53
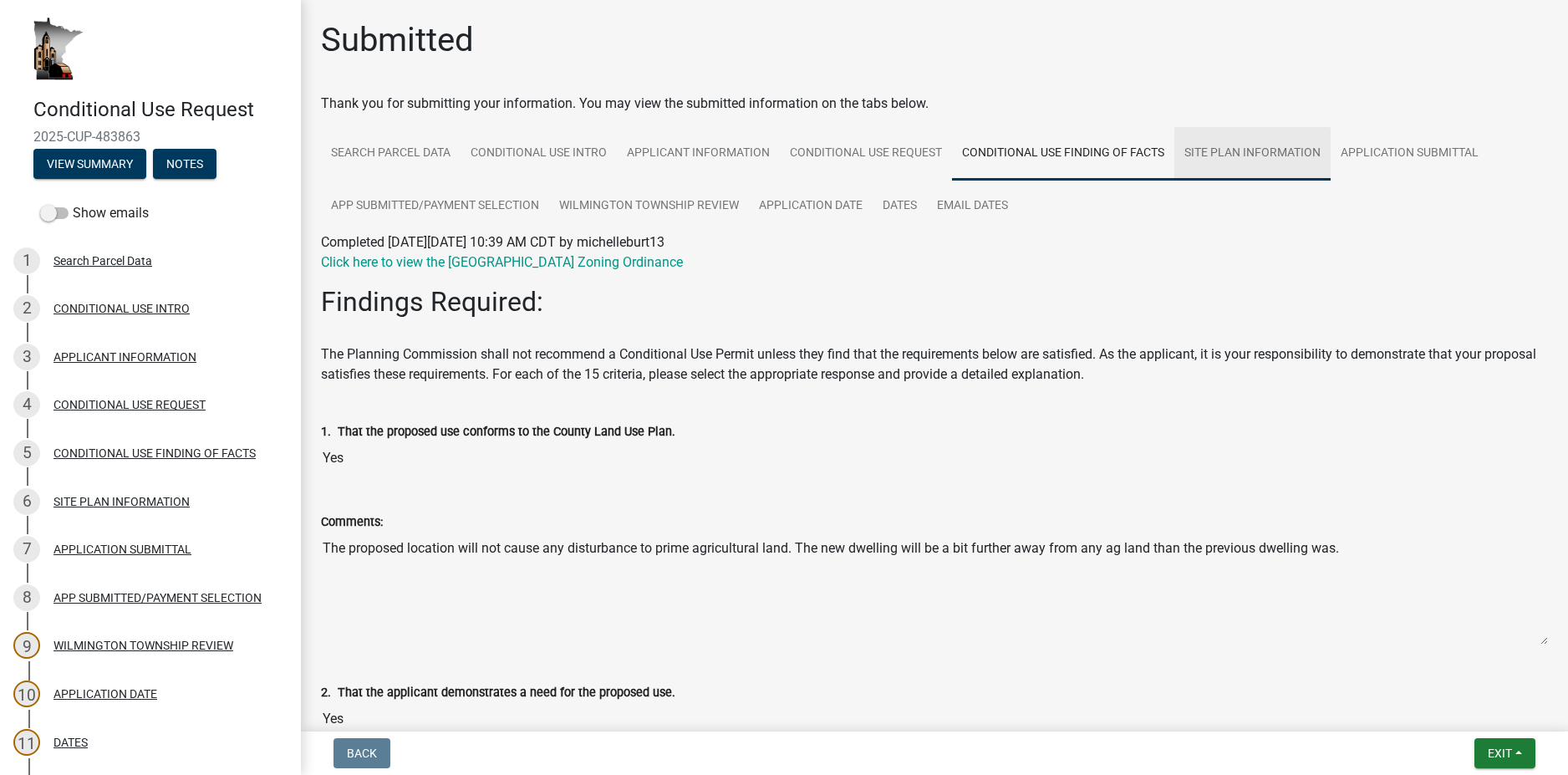
click at [1247, 158] on link "SITE PLAN INFORMATION" at bounding box center [1253, 153] width 157 height 53
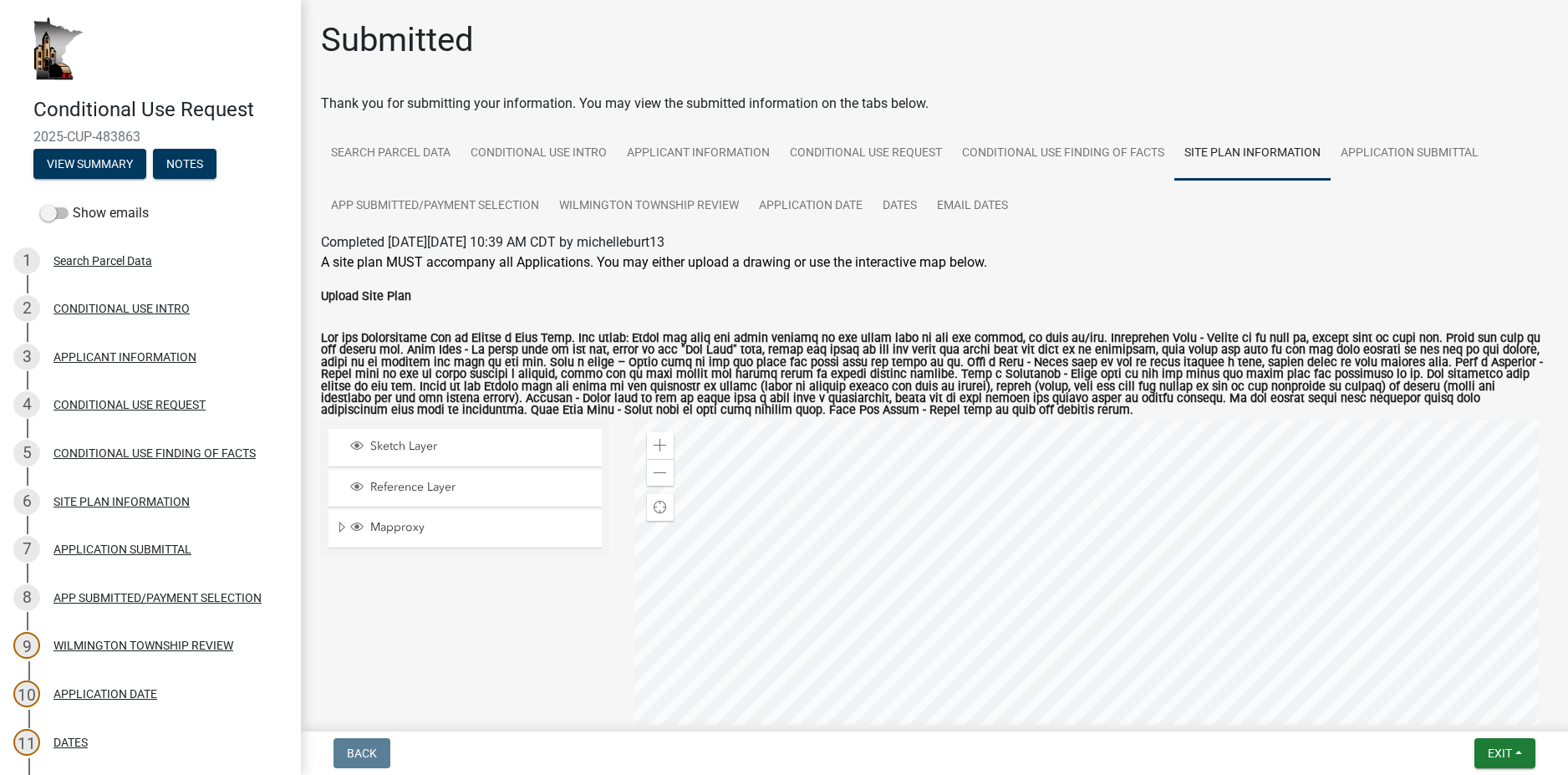
scroll to position [279, 0]
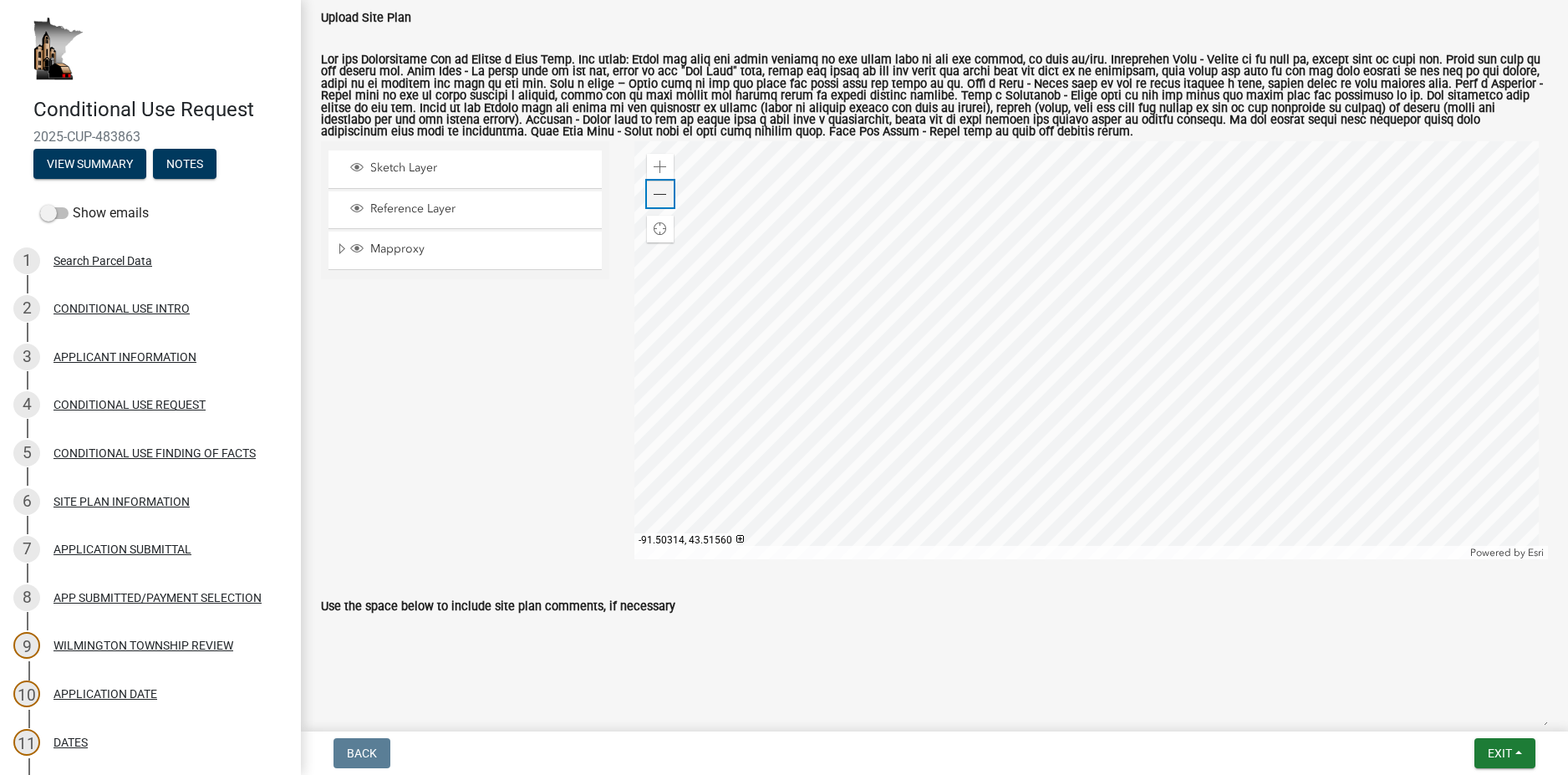
click at [663, 196] on span at bounding box center [661, 195] width 14 height 14
click at [664, 197] on div "Zoom out" at bounding box center [661, 194] width 27 height 27
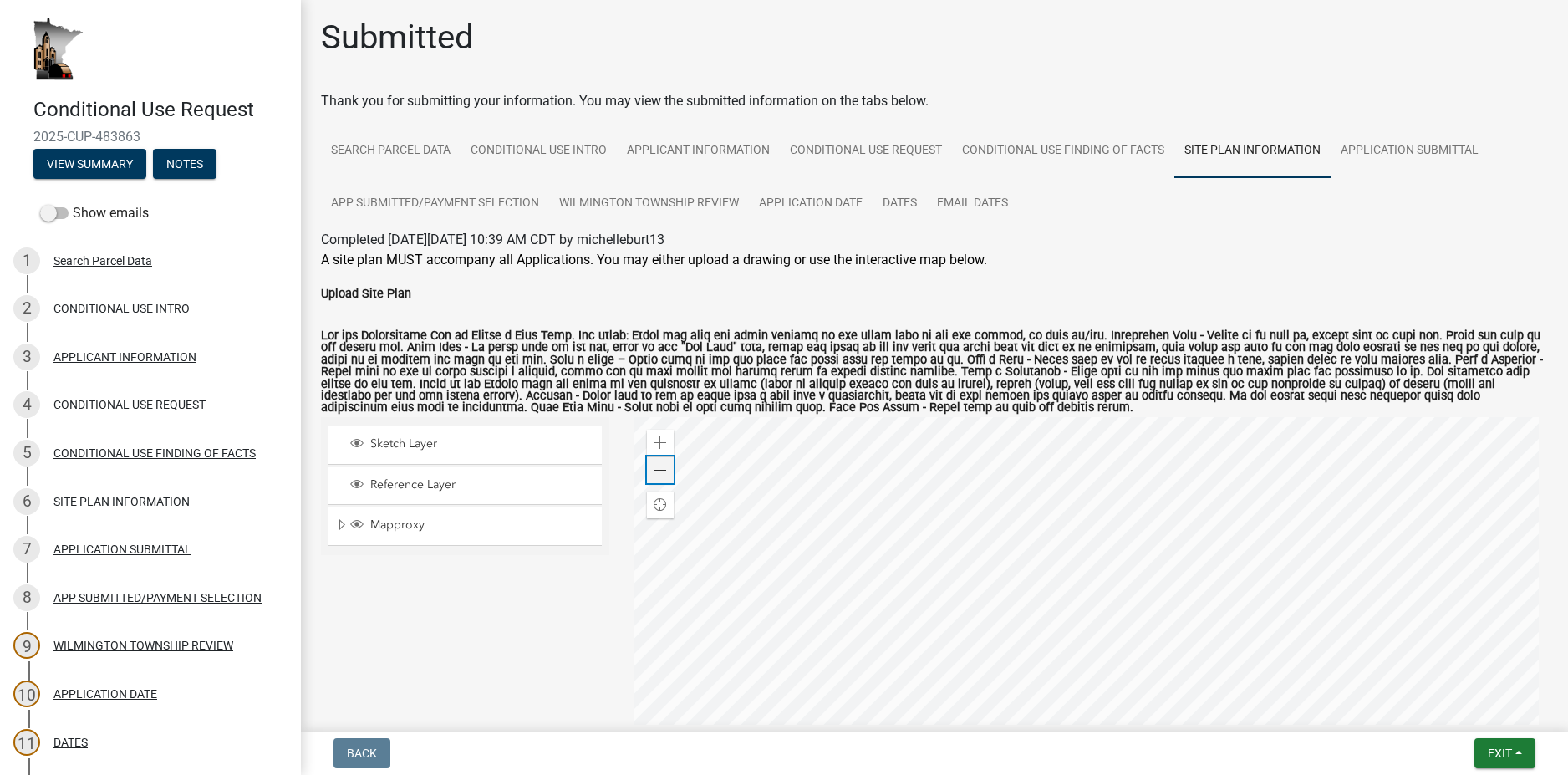
scroll to position [0, 0]
click at [420, 147] on link "Search Parcel Data" at bounding box center [391, 153] width 140 height 53
